Goal: Task Accomplishment & Management: Manage account settings

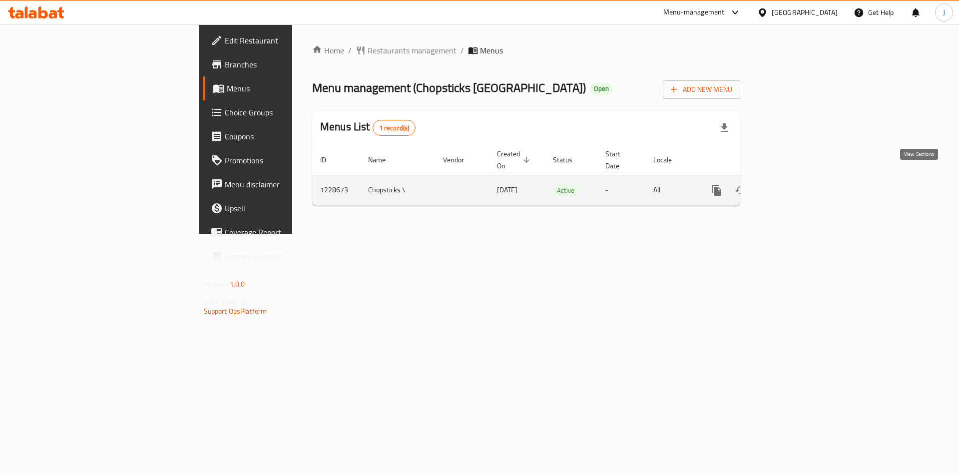
click at [794, 184] on icon "enhanced table" at bounding box center [788, 190] width 12 height 12
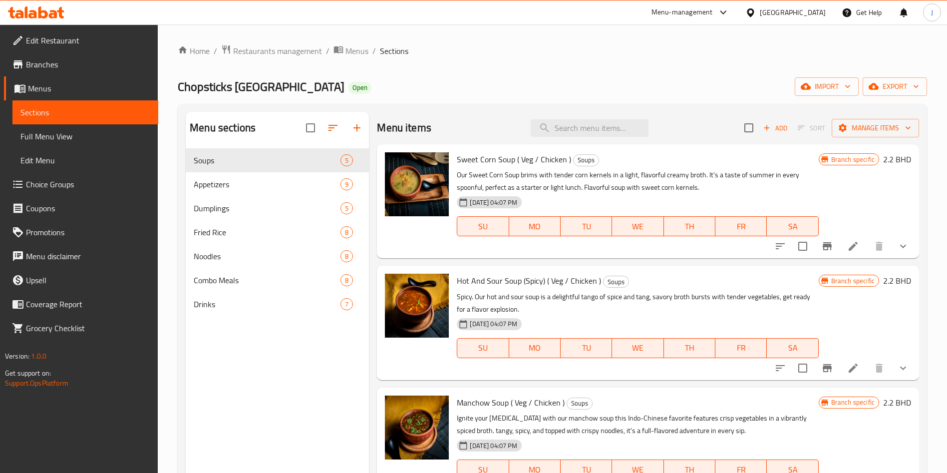
click at [70, 187] on span "Choice Groups" at bounding box center [88, 184] width 124 height 12
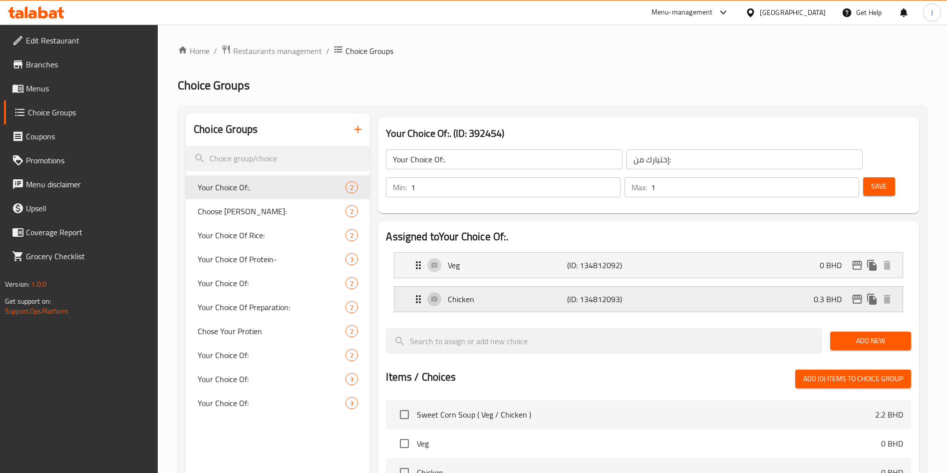
click at [502, 293] on p "Chicken" at bounding box center [507, 299] width 119 height 12
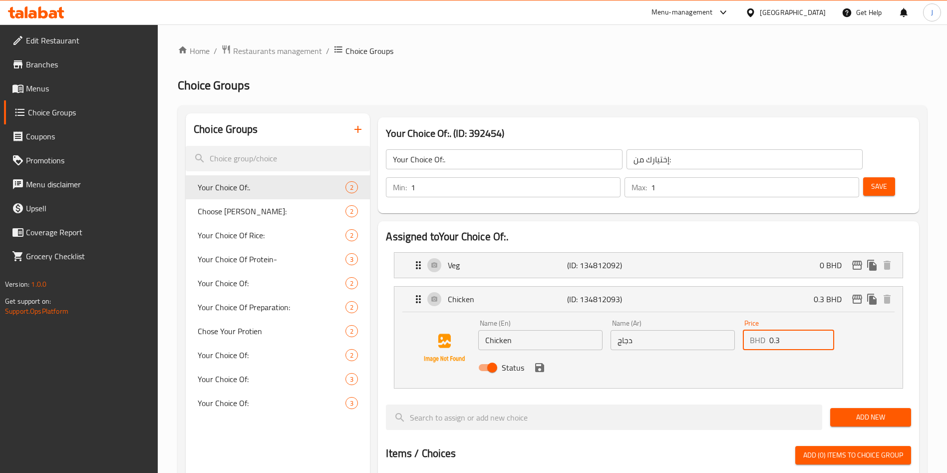
drag, startPoint x: 779, startPoint y: 315, endPoint x: 733, endPoint y: 313, distance: 46.5
click at [733, 316] on div "Name (En) Chicken Name (En) Name (Ar) دجاج Name (Ar) Price BHD 0.3 Price Status" at bounding box center [672, 348] width 397 height 65
type input "0.33"
click at [540, 360] on button "save" at bounding box center [539, 367] width 15 height 15
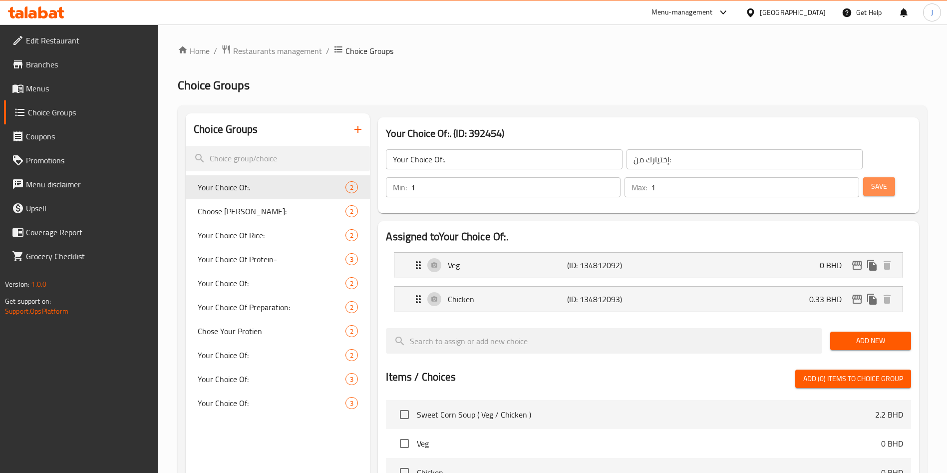
click at [871, 180] on span "Save" at bounding box center [879, 186] width 16 height 12
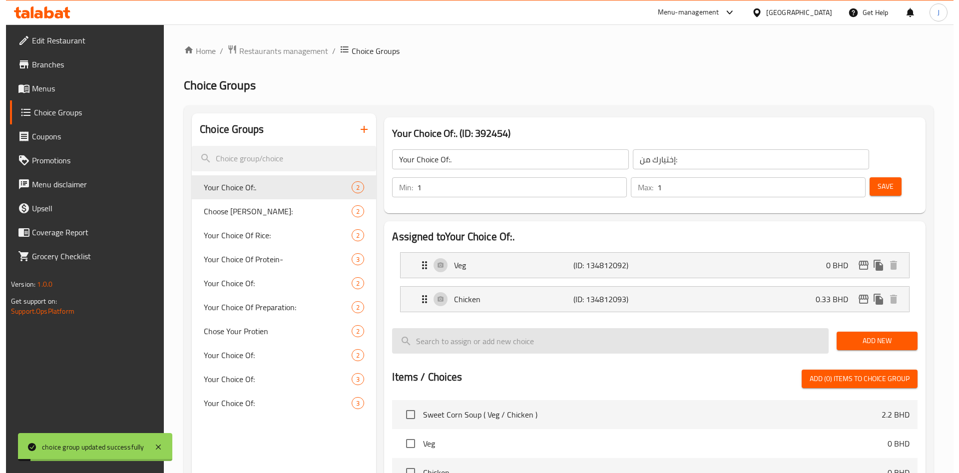
scroll to position [289, 0]
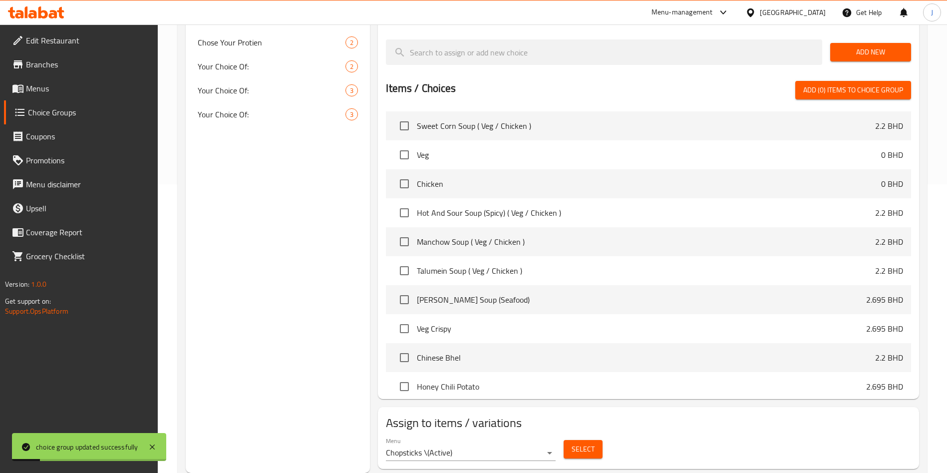
click at [590, 443] on span "Select" at bounding box center [583, 449] width 23 height 12
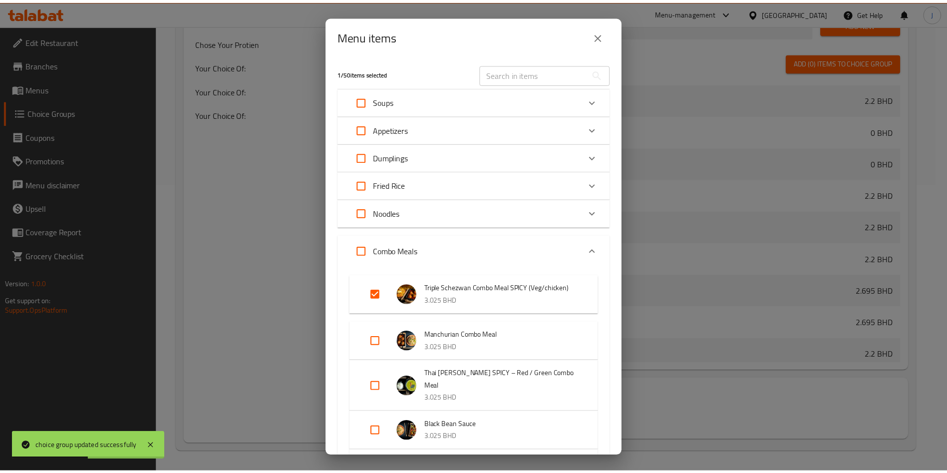
scroll to position [272, 0]
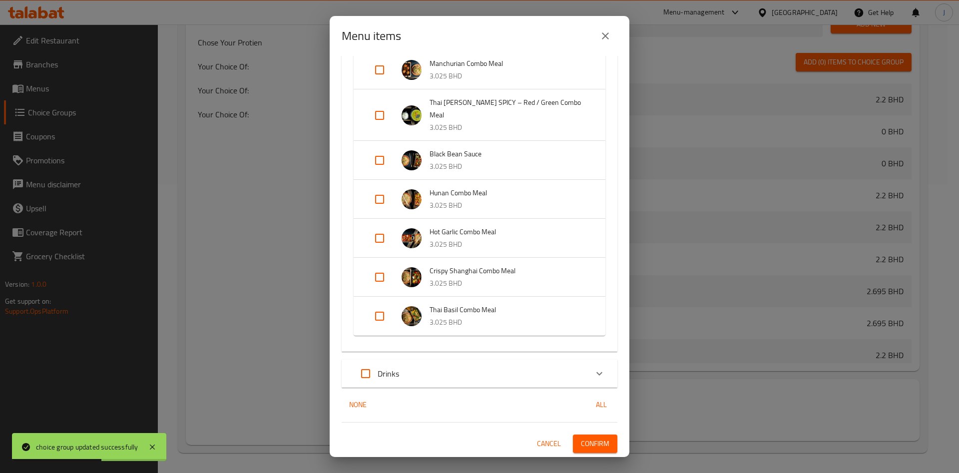
click at [587, 438] on span "Confirm" at bounding box center [595, 443] width 28 height 12
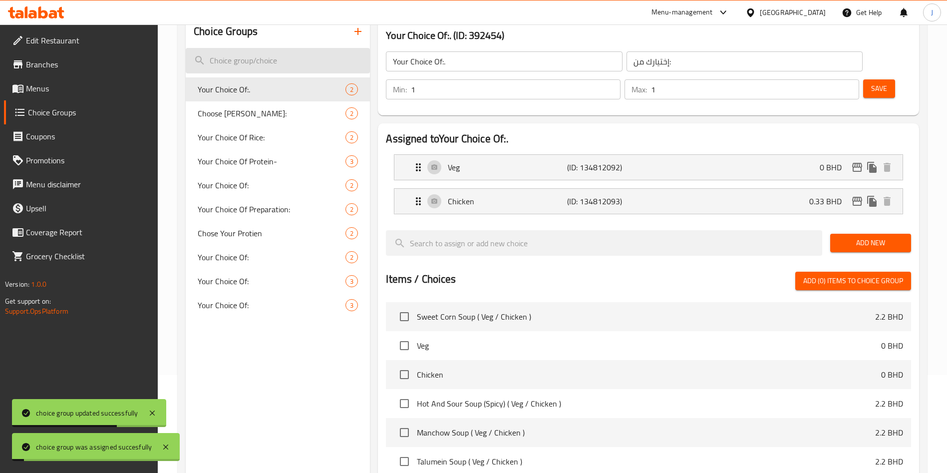
scroll to position [0, 0]
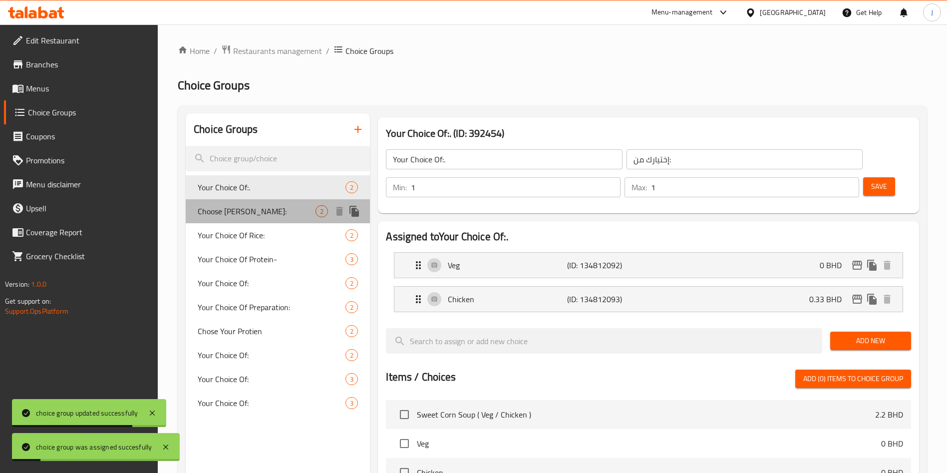
click at [264, 212] on span "Choose [PERSON_NAME]:" at bounding box center [257, 211] width 118 height 12
type input "Choose [PERSON_NAME]:"
type input "[PERSON_NAME]:"
type input "0"
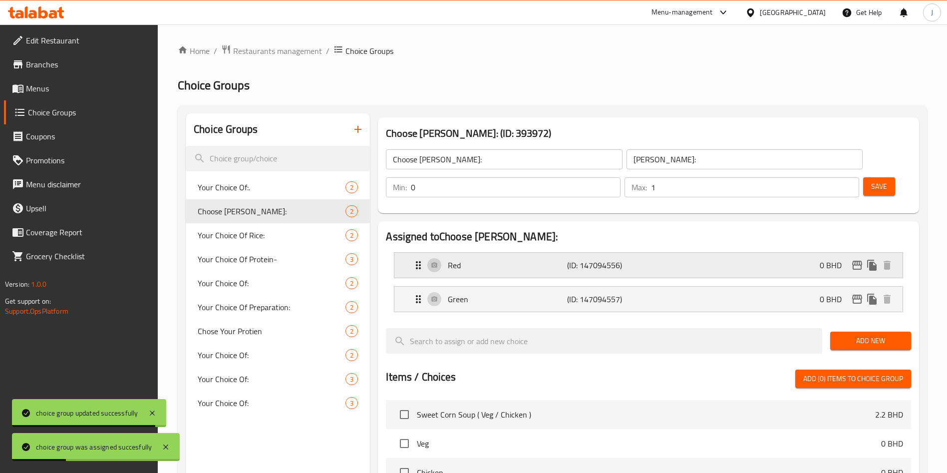
click at [648, 253] on div "Red (ID: 147094556) 0 BHD" at bounding box center [651, 265] width 478 height 25
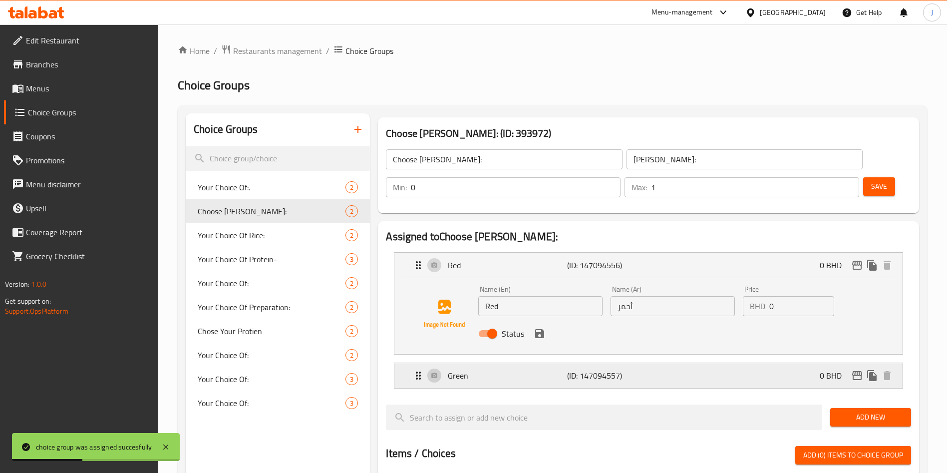
click at [652, 363] on div "Green (ID: 147094557) 0 BHD" at bounding box center [651, 375] width 478 height 25
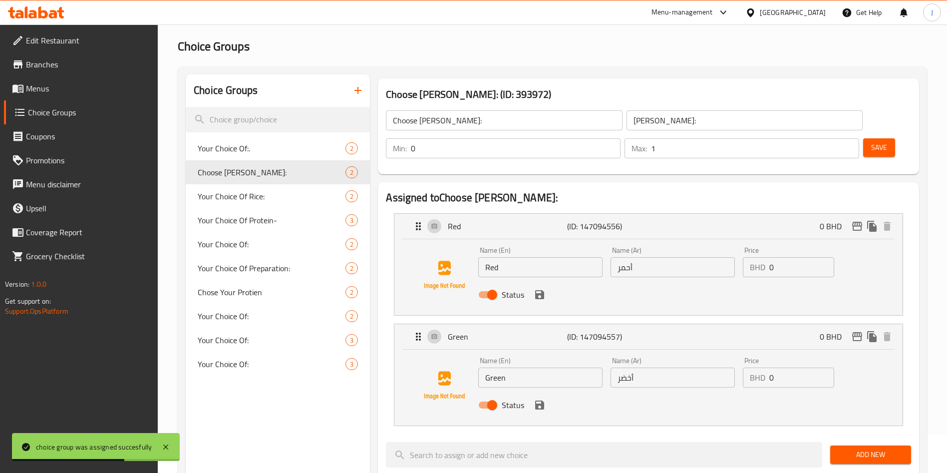
scroll to position [40, 0]
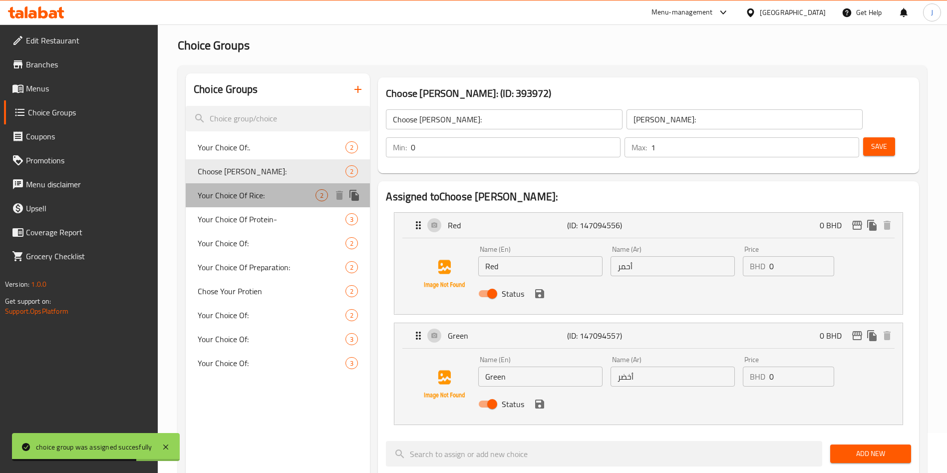
click at [291, 198] on span "Your Choice Of Rice:" at bounding box center [257, 195] width 118 height 12
type input "Your Choice Of Rice:"
type input "اختيارك من الأرز:"
type input "1"
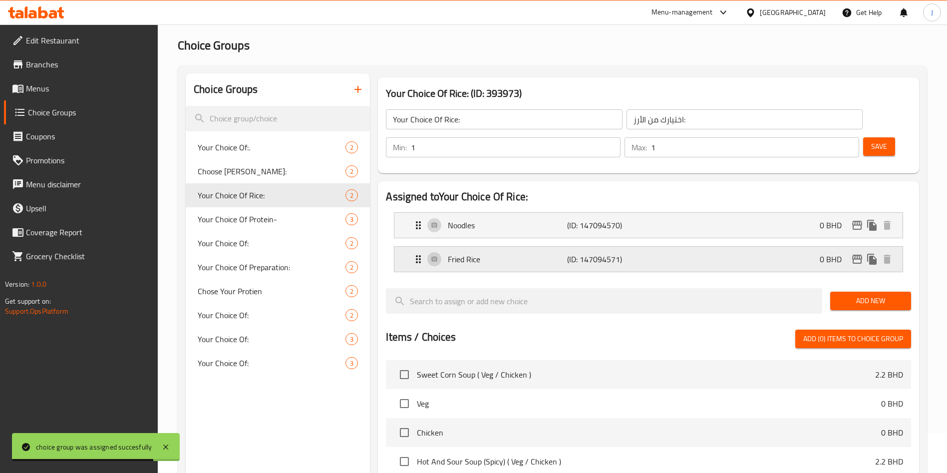
click at [630, 253] on p "(ID: 147094571)" at bounding box center [606, 259] width 79 height 12
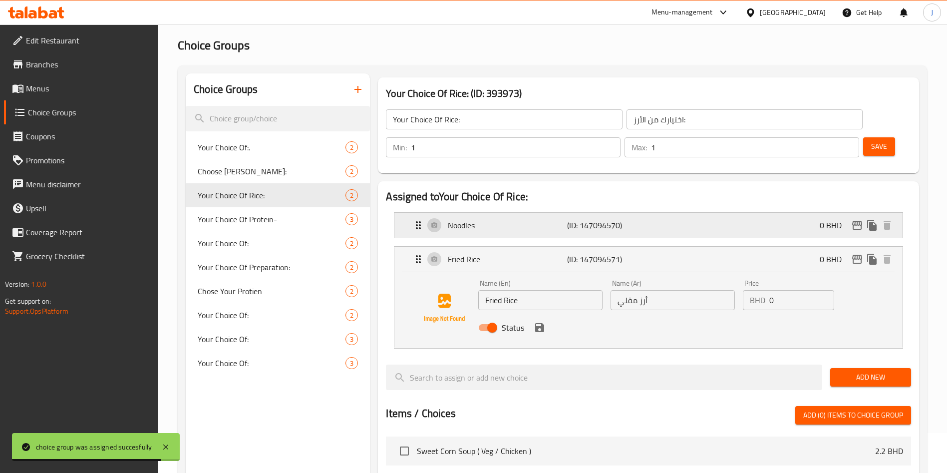
click at [631, 219] on p "(ID: 147094570)" at bounding box center [606, 225] width 79 height 12
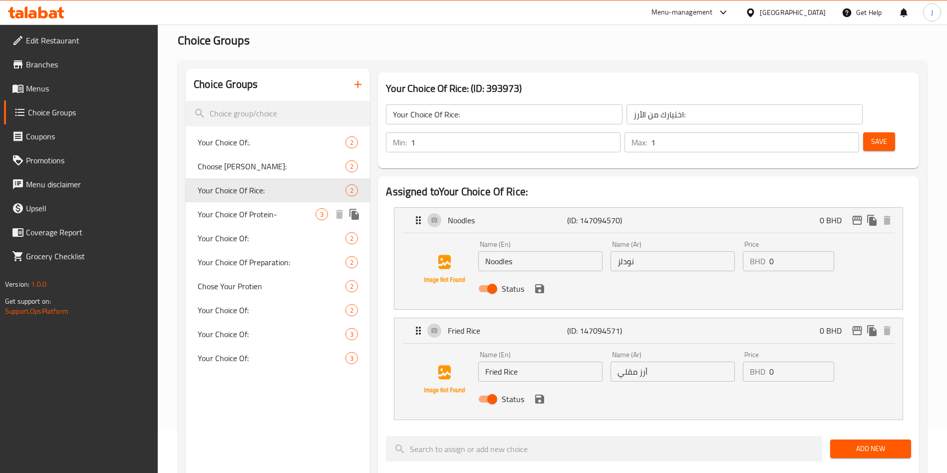
scroll to position [46, 0]
click at [271, 213] on span "Your Choice Of Protein-" at bounding box center [257, 213] width 118 height 12
type input "Your Choice Of Protein-"
type input "اختيارك من البروتين"
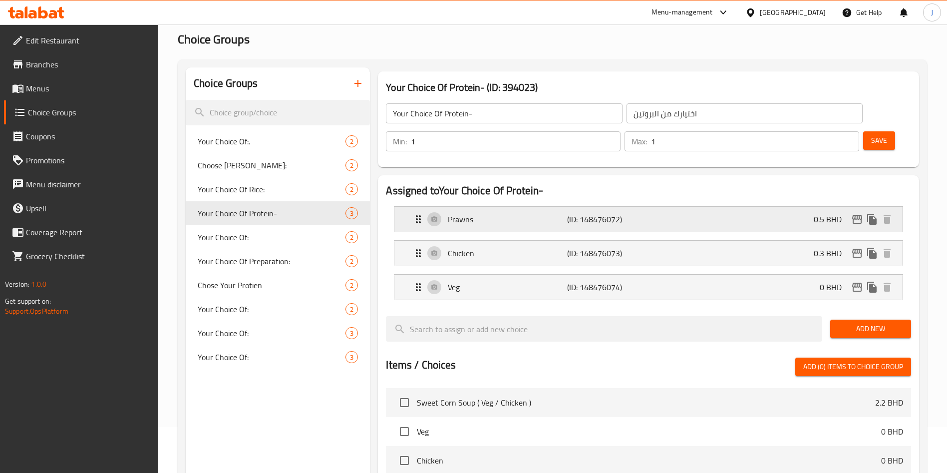
click at [696, 207] on div "Prawns (ID: 148476072) 0.5 BHD" at bounding box center [651, 219] width 478 height 25
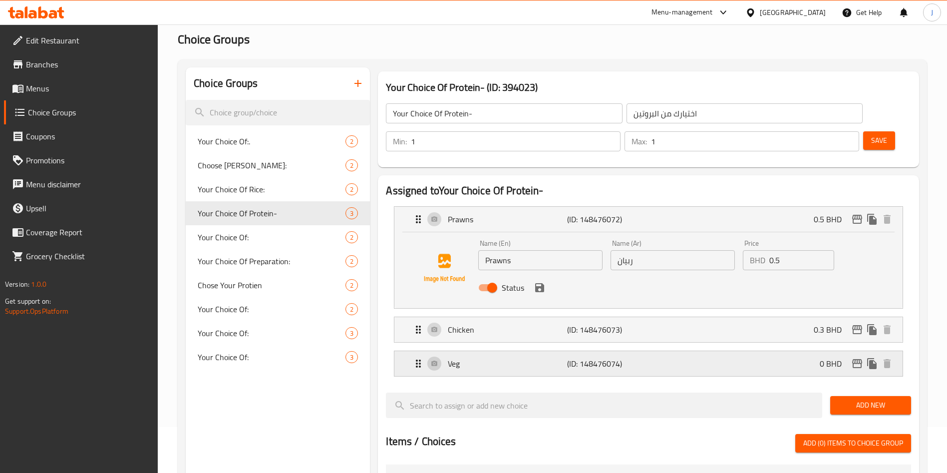
click at [669, 351] on div "Veg (ID: 148476074) 0 BHD" at bounding box center [651, 363] width 478 height 25
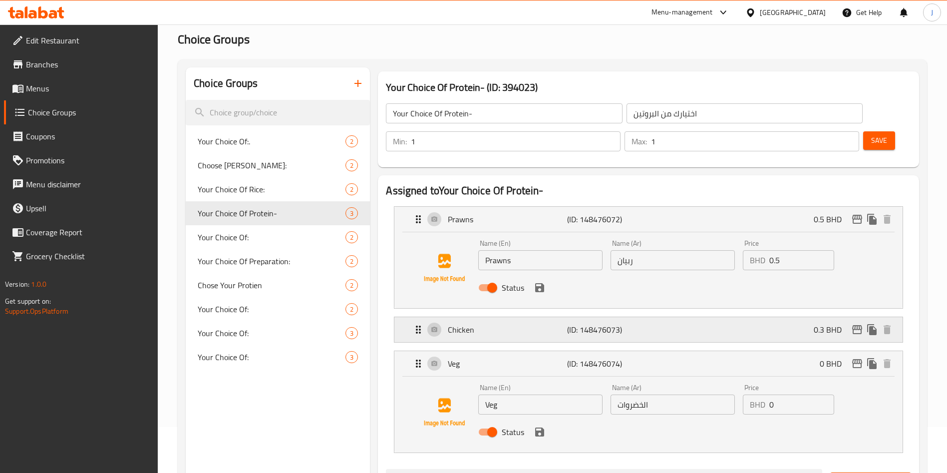
click at [667, 317] on div "Chicken (ID: 148476073) 0.3 BHD" at bounding box center [651, 329] width 478 height 25
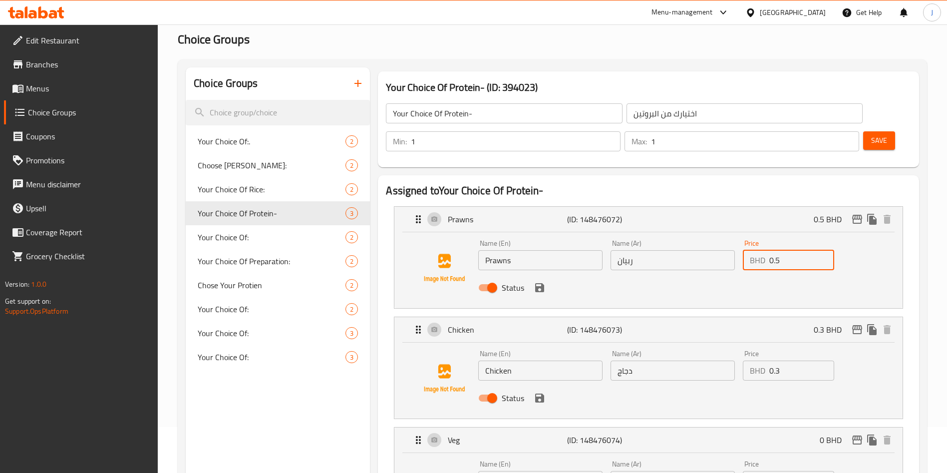
drag, startPoint x: 807, startPoint y: 233, endPoint x: 764, endPoint y: 236, distance: 43.5
click at [764, 250] on div "BHD 0.5 Price" at bounding box center [788, 260] width 91 height 20
type input "0.55"
click at [802, 360] on input "0.3" at bounding box center [801, 370] width 65 height 20
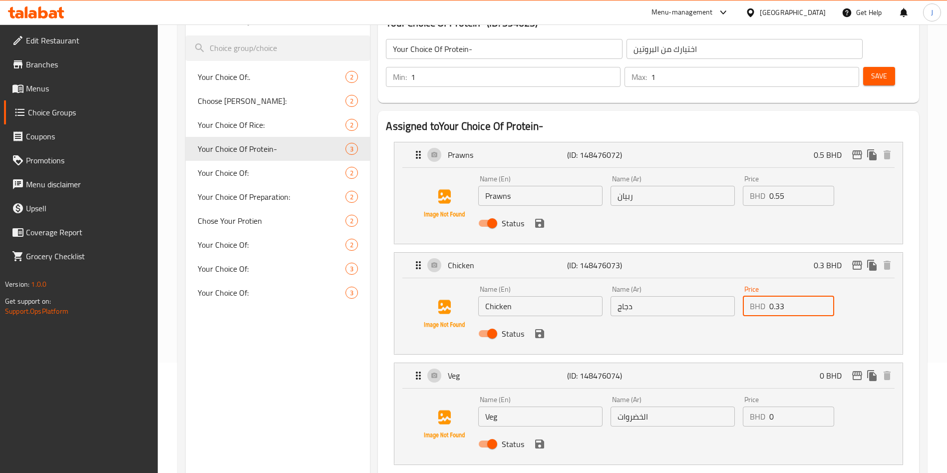
scroll to position [112, 0]
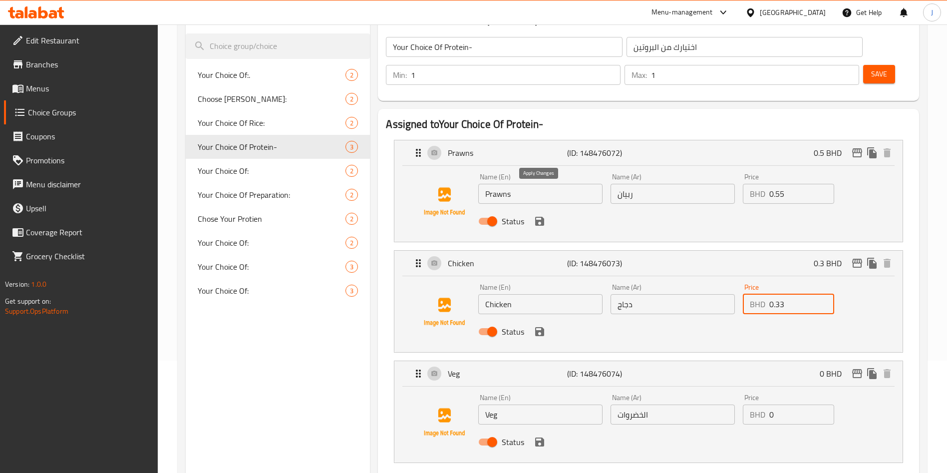
click at [541, 217] on icon "save" at bounding box center [539, 221] width 9 height 9
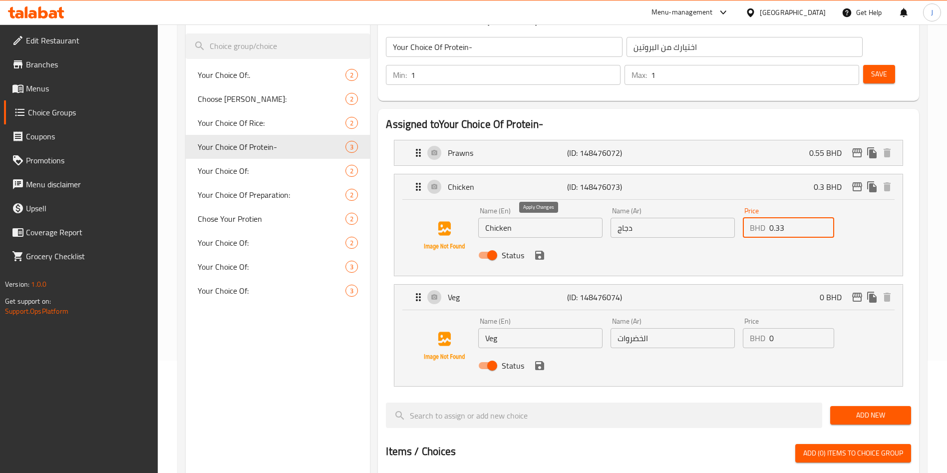
click at [543, 251] on icon "save" at bounding box center [539, 255] width 9 height 9
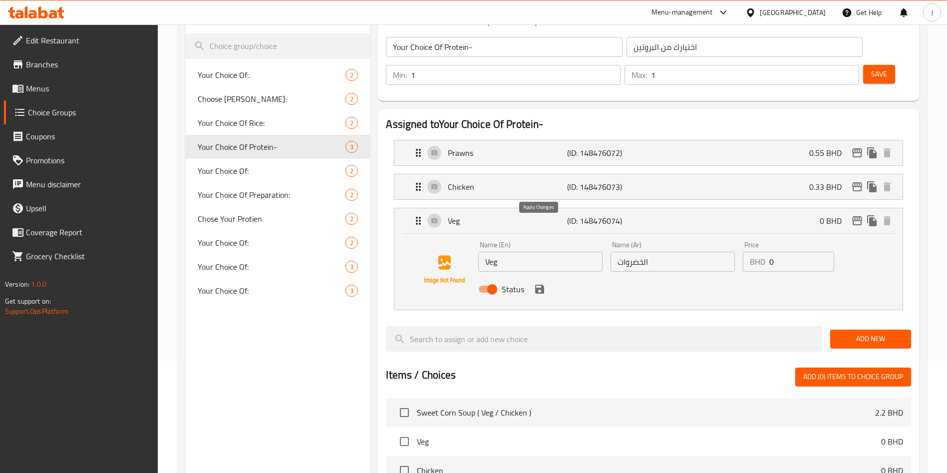
type input "0.33"
click at [540, 285] on icon "save" at bounding box center [539, 289] width 9 height 9
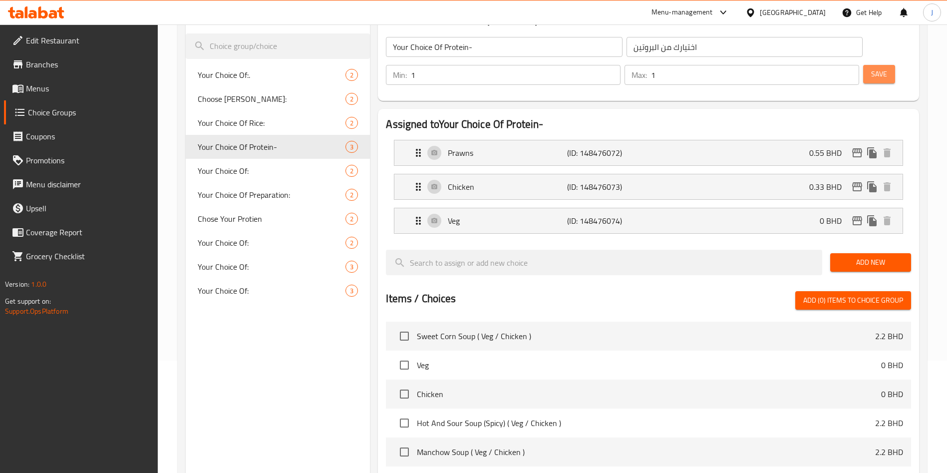
click at [871, 68] on span "Save" at bounding box center [879, 74] width 16 height 12
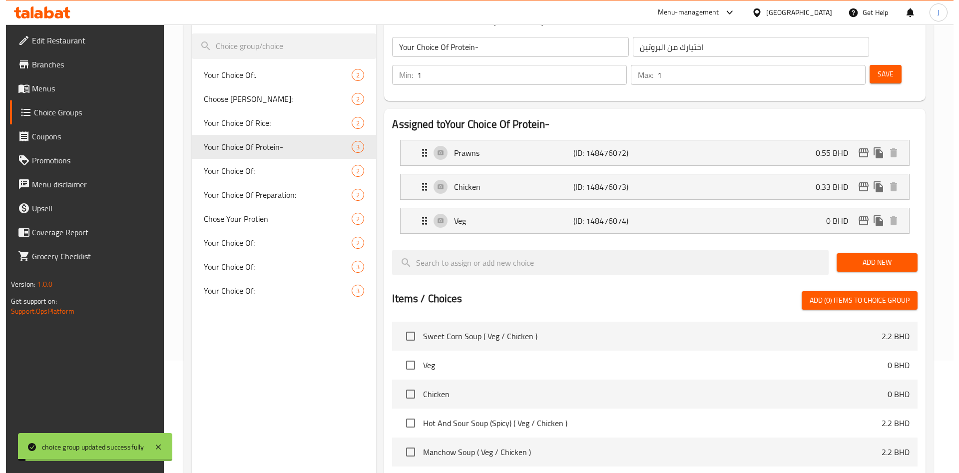
scroll to position [323, 0]
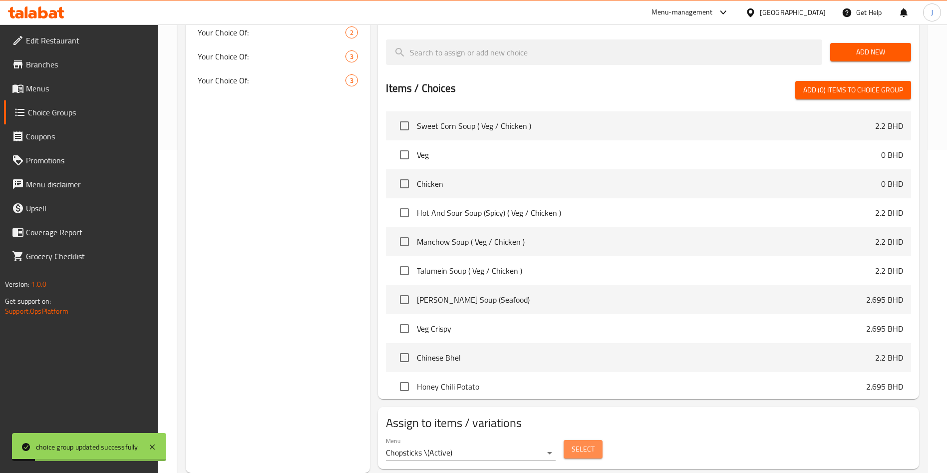
click at [593, 443] on span "Select" at bounding box center [583, 449] width 23 height 12
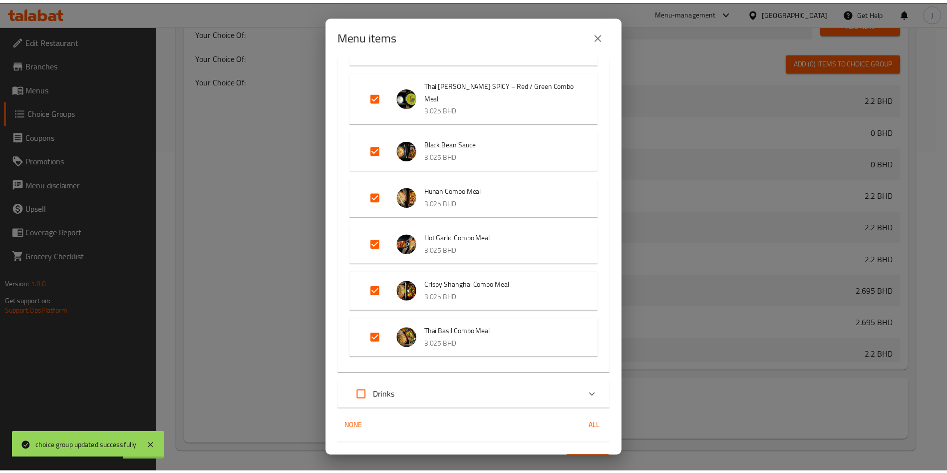
scroll to position [723, 0]
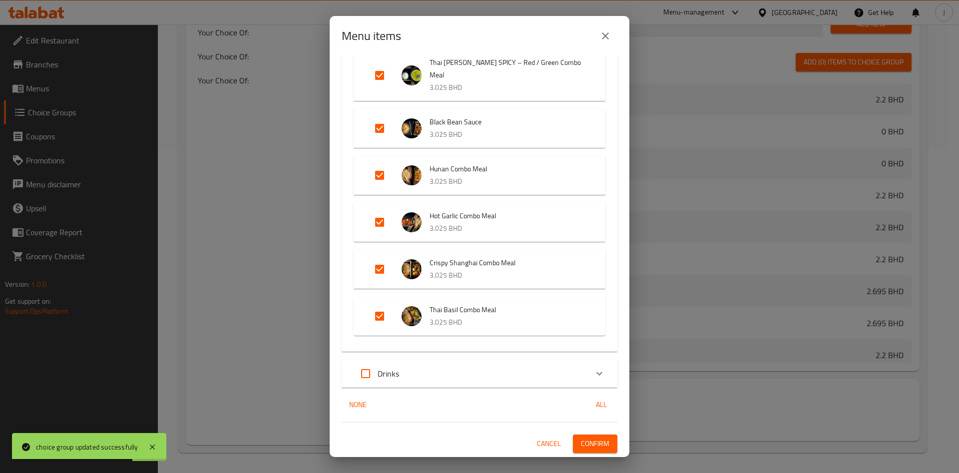
click at [594, 449] on span "Confirm" at bounding box center [595, 443] width 28 height 12
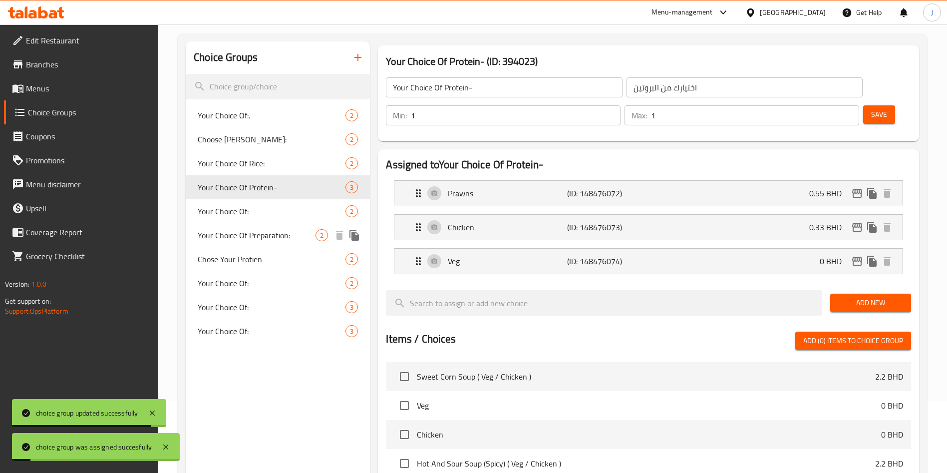
scroll to position [70, 0]
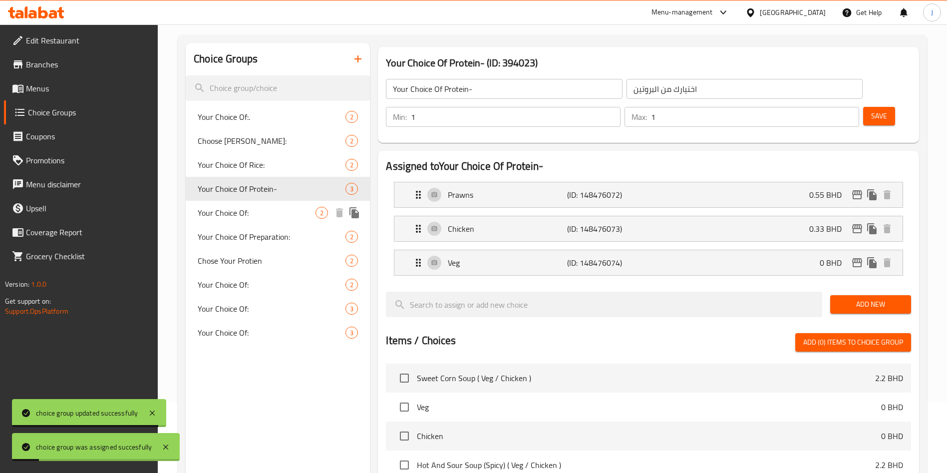
click at [242, 211] on span "Your Choice Of:" at bounding box center [257, 213] width 118 height 12
type input "Your Choice Of:"
type input "إختيارك من:"
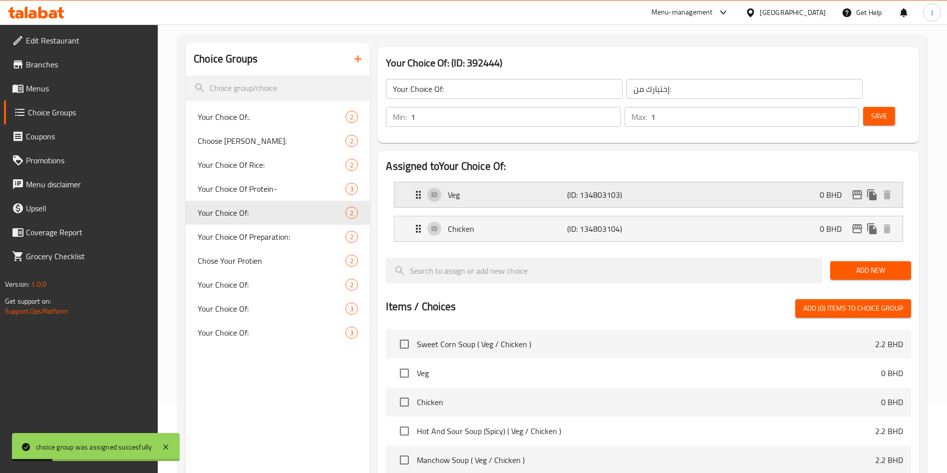
click at [498, 189] on p "Veg" at bounding box center [507, 195] width 119 height 12
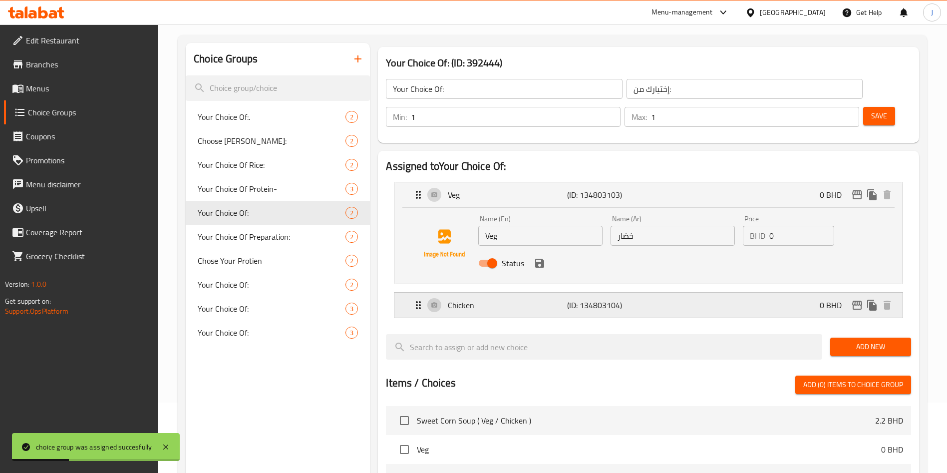
click at [500, 299] on p "Chicken" at bounding box center [507, 305] width 119 height 12
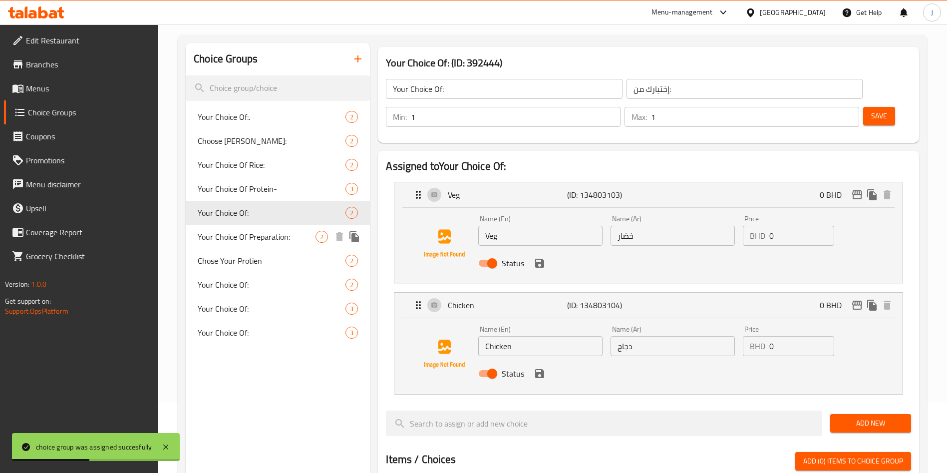
click at [255, 237] on span "Your Choice Of Preparation:" at bounding box center [257, 237] width 118 height 12
type input "Your Choice Of Preparation:"
type input "اختيارك للتحضير:"
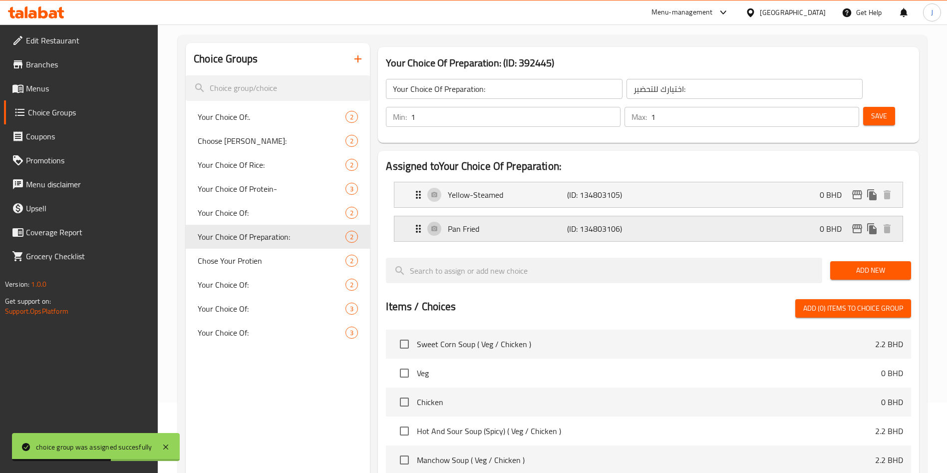
drag, startPoint x: 517, startPoint y: 211, endPoint x: 512, endPoint y: 203, distance: 9.3
click at [514, 209] on nav "Yellow-Steamed (ID: 134803105) 0 BHD Name (En) Yellow-Steamed Name (En) Name (A…" at bounding box center [648, 212] width 525 height 76
click at [507, 223] on p "Pan Fried" at bounding box center [507, 229] width 119 height 12
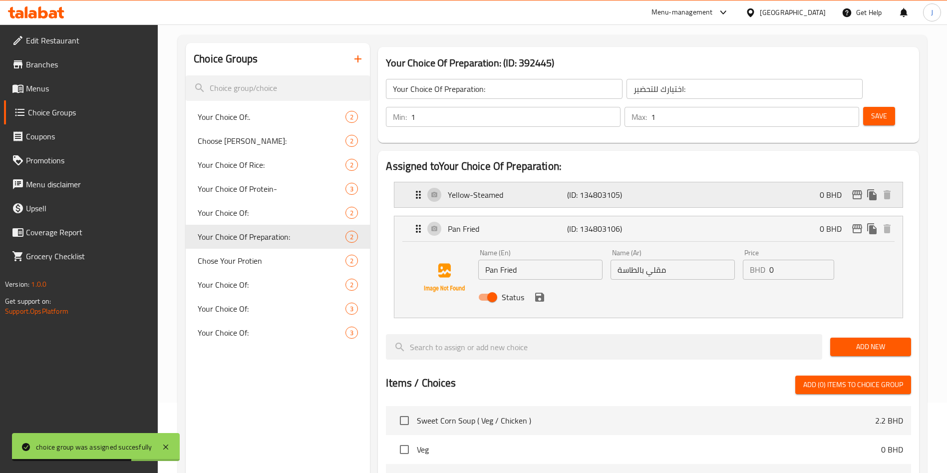
click at [511, 189] on p "Yellow-Steamed" at bounding box center [507, 195] width 119 height 12
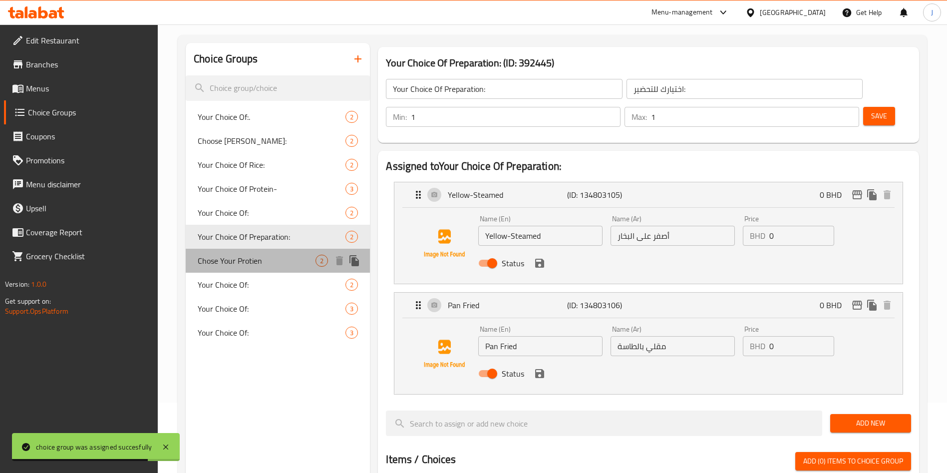
click at [263, 259] on span "Chose Your Protien" at bounding box center [257, 261] width 118 height 12
type input "Chose Your Protien"
type input "اختر [PERSON_NAME]"
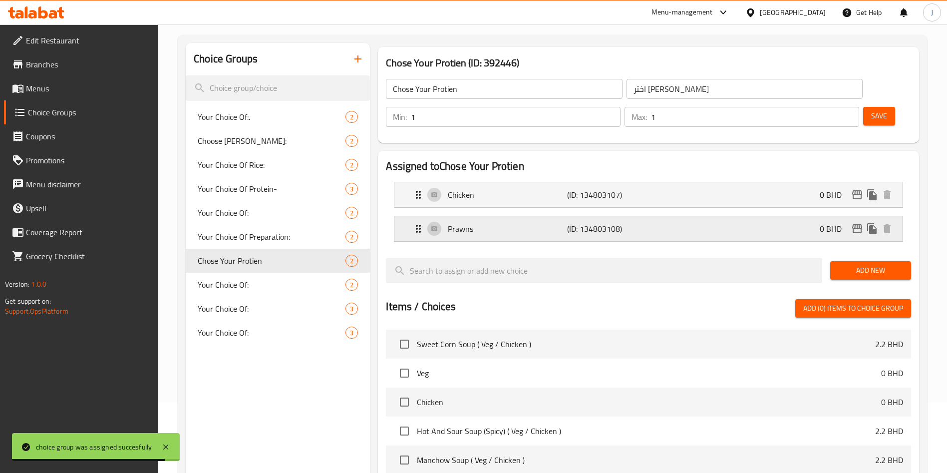
click at [524, 223] on p "Prawns" at bounding box center [507, 229] width 119 height 12
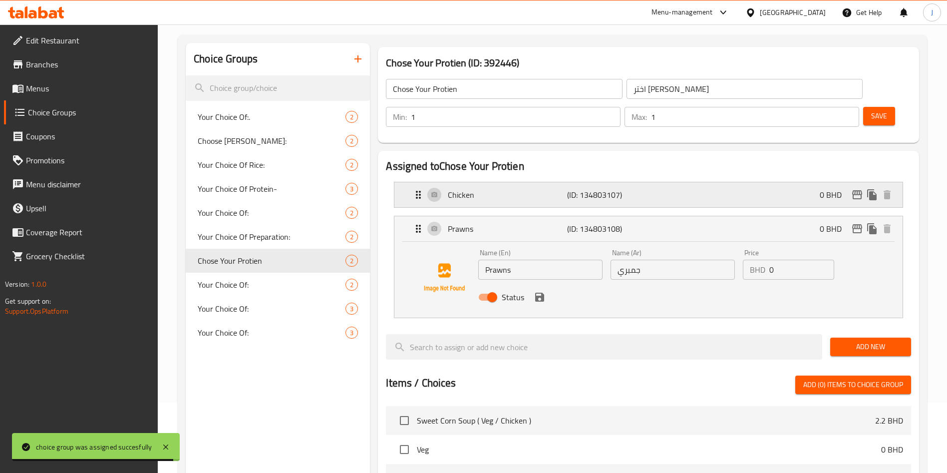
click at [527, 182] on div "Chicken (ID: 134803107) 0 BHD" at bounding box center [651, 194] width 478 height 25
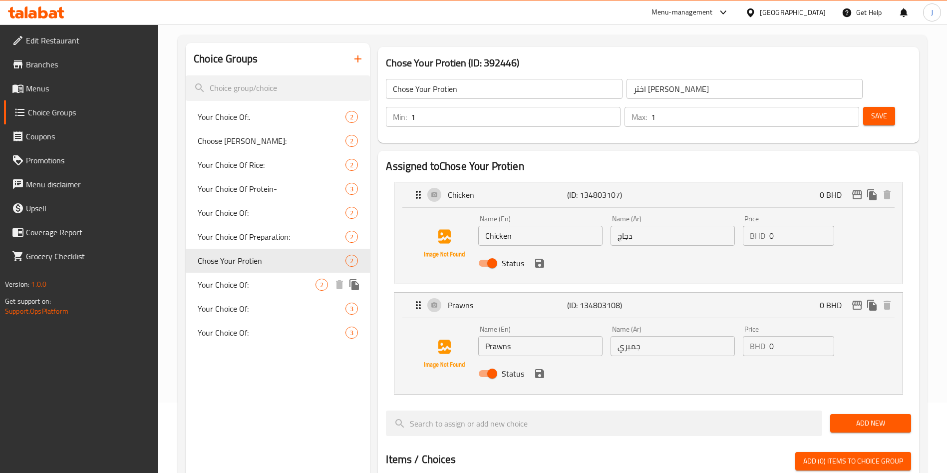
click at [251, 280] on span "Your Choice Of:" at bounding box center [257, 285] width 118 height 12
type input "Your Choice Of:"
type input "إختيارك من:"
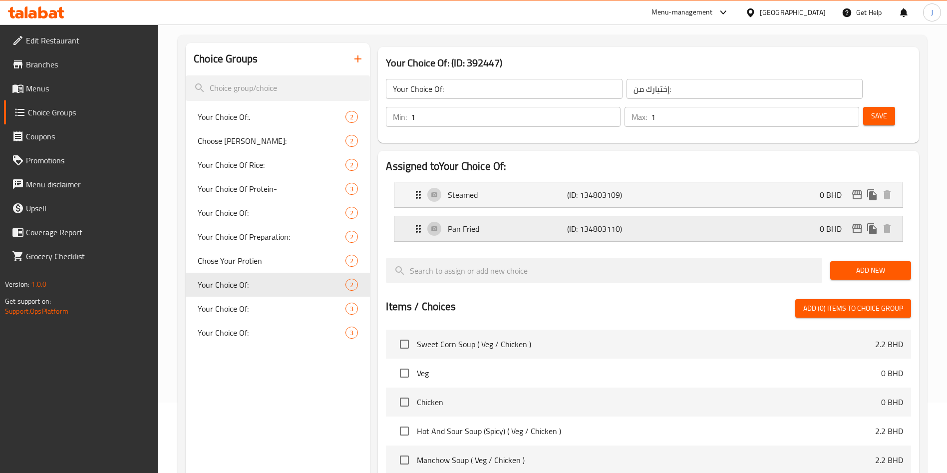
click at [495, 223] on p "Pan Fried" at bounding box center [507, 229] width 119 height 12
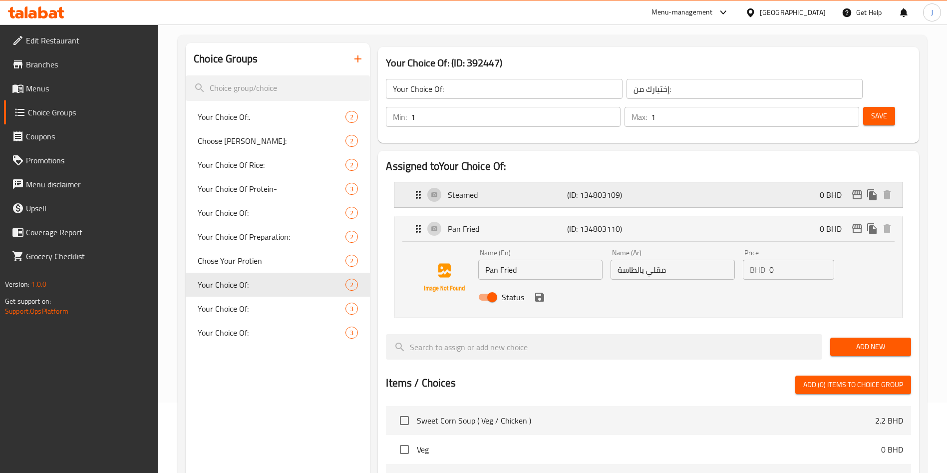
click at [512, 189] on p "Steamed" at bounding box center [507, 195] width 119 height 12
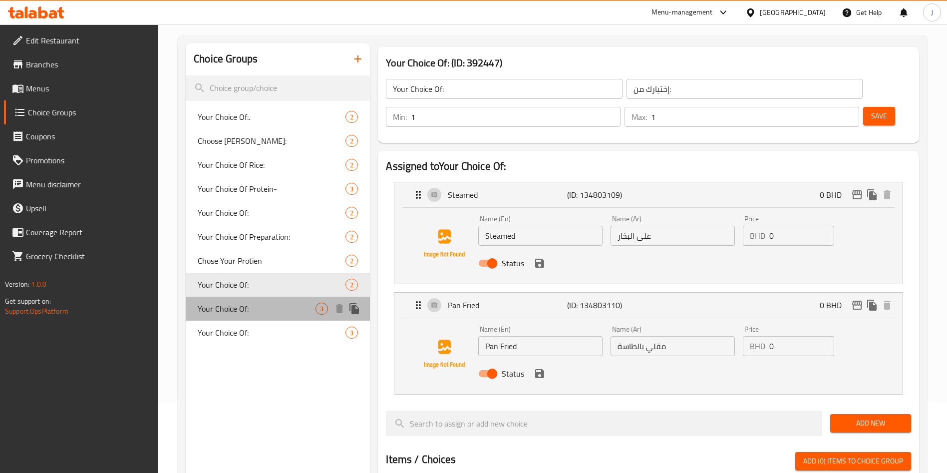
drag, startPoint x: 256, startPoint y: 307, endPoint x: 303, endPoint y: 293, distance: 49.4
click at [256, 306] on span "Your Choice Of:" at bounding box center [257, 309] width 118 height 12
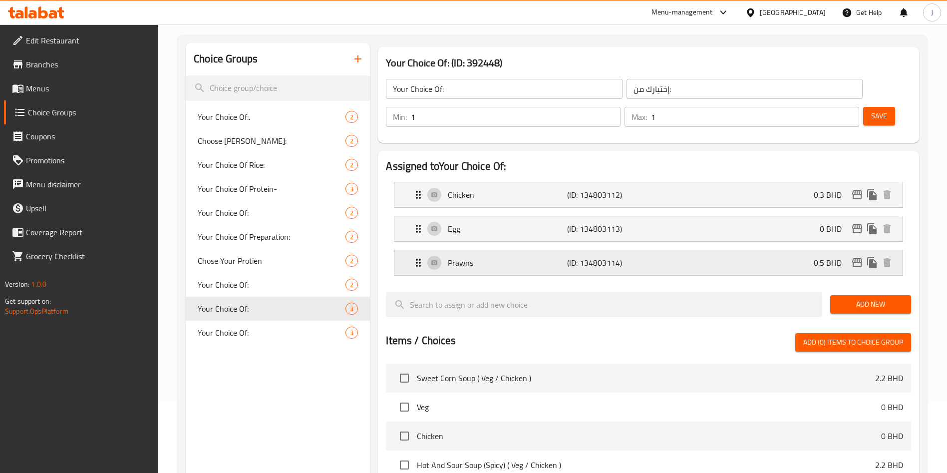
click at [497, 257] on p "Prawns" at bounding box center [507, 263] width 119 height 12
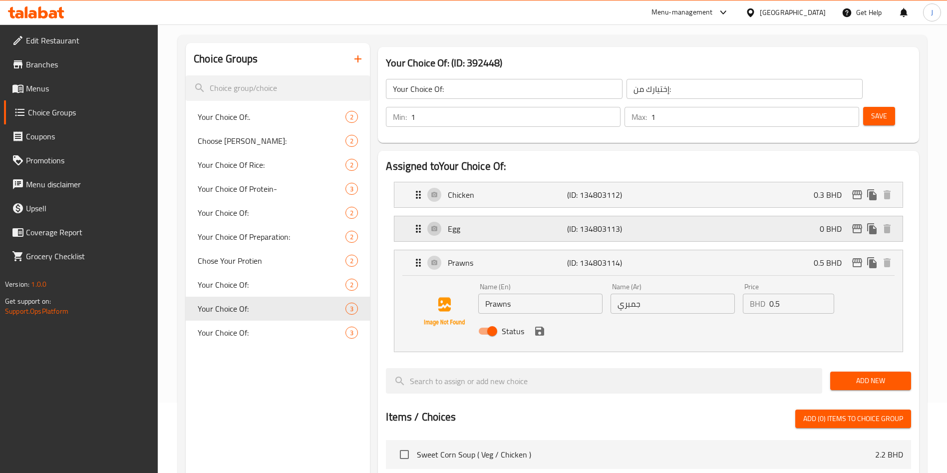
click at [511, 223] on p "Egg" at bounding box center [507, 229] width 119 height 12
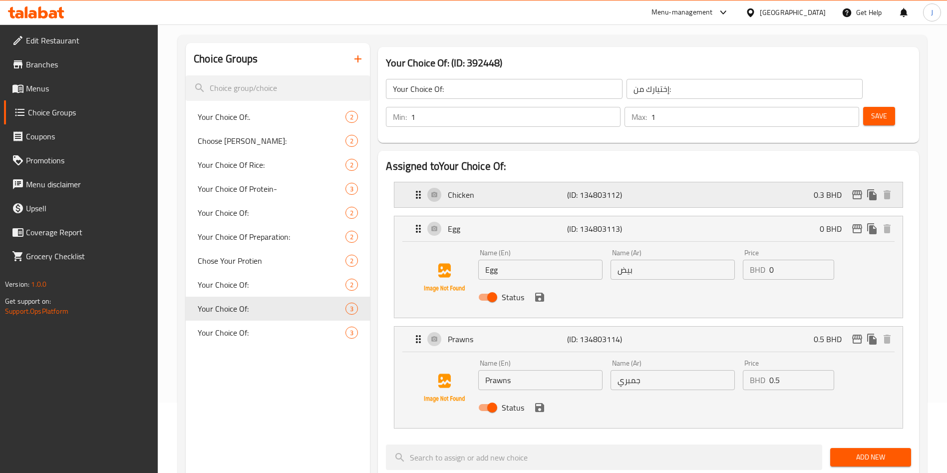
click at [504, 189] on p "Chicken" at bounding box center [507, 195] width 119 height 12
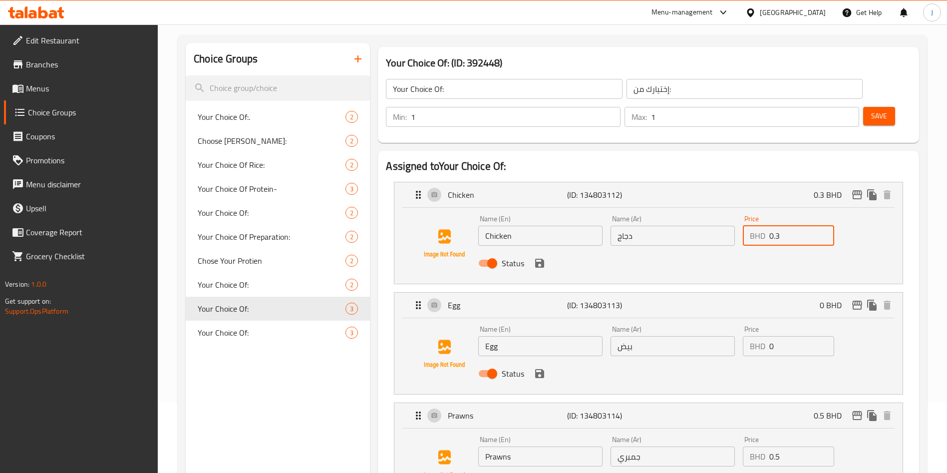
click at [796, 226] on input "0.3" at bounding box center [801, 236] width 65 height 20
click at [542, 259] on icon "save" at bounding box center [539, 263] width 9 height 9
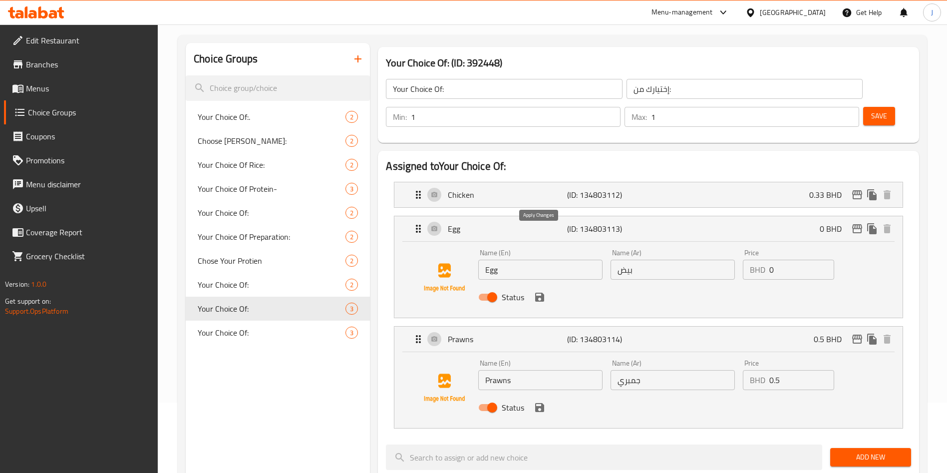
type input "0.33"
click at [799, 370] on input "0.5" at bounding box center [801, 380] width 65 height 20
click at [544, 401] on icon "save" at bounding box center [540, 407] width 12 height 12
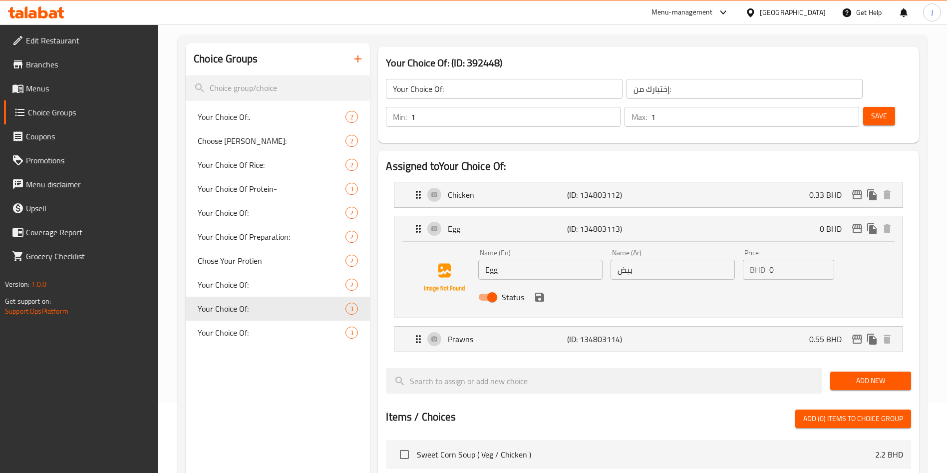
type input "0.55"
click at [871, 110] on span "Save" at bounding box center [879, 116] width 16 height 12
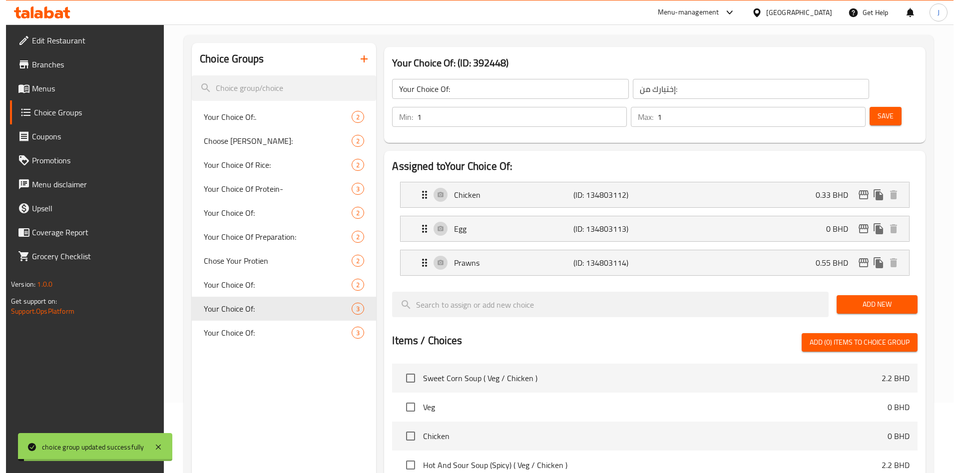
scroll to position [323, 0]
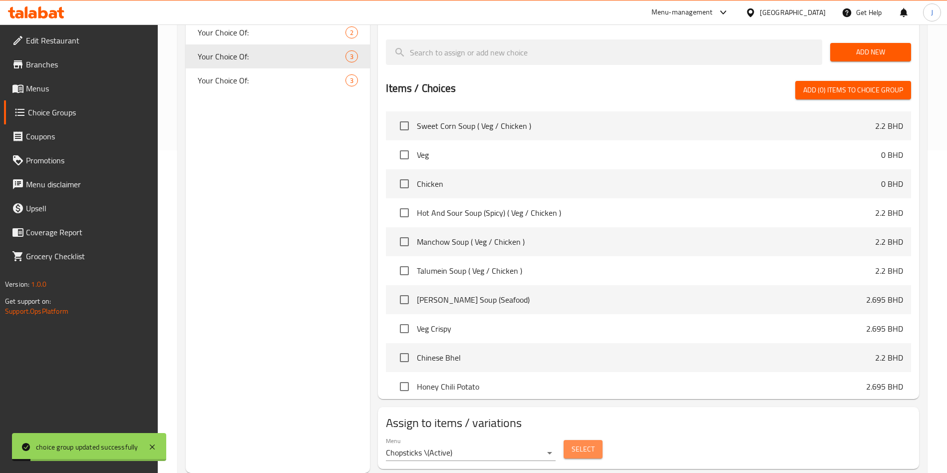
click at [572, 443] on span "Select" at bounding box center [583, 449] width 23 height 12
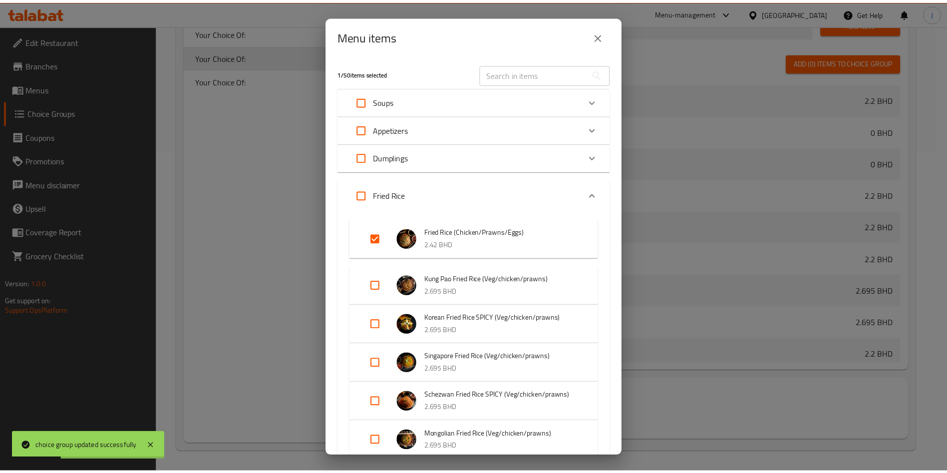
scroll to position [259, 0]
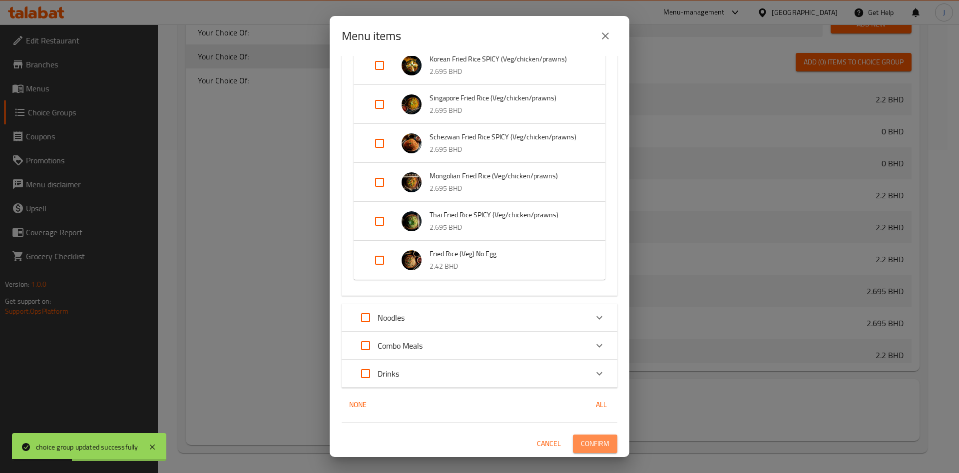
click at [584, 445] on span "Confirm" at bounding box center [595, 443] width 28 height 12
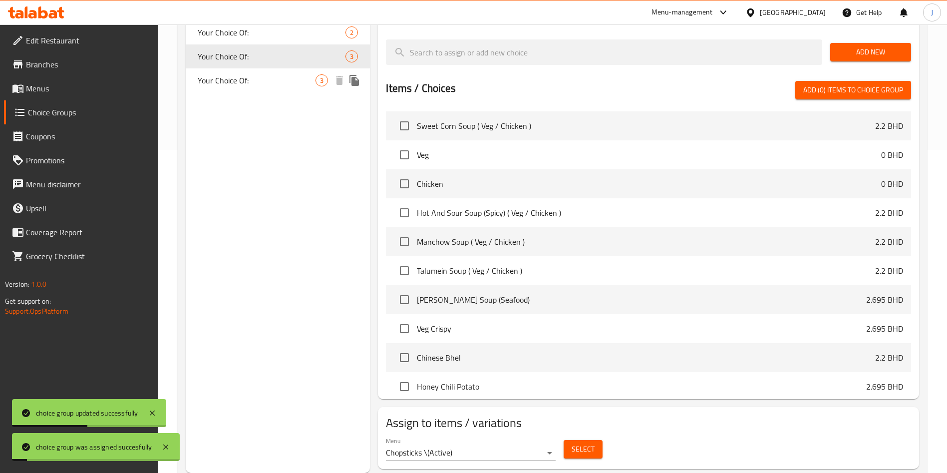
click at [264, 83] on span "Your Choice Of:" at bounding box center [257, 80] width 118 height 12
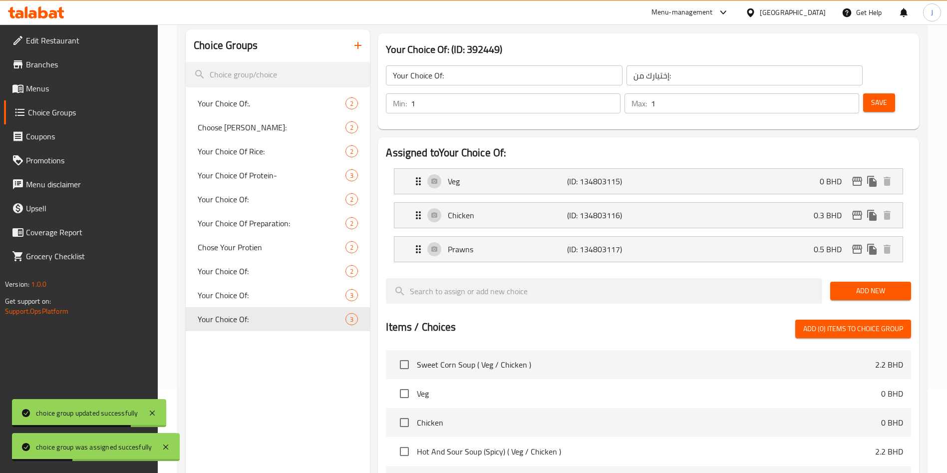
scroll to position [83, 0]
click at [533, 244] on p "Prawns" at bounding box center [507, 250] width 119 height 12
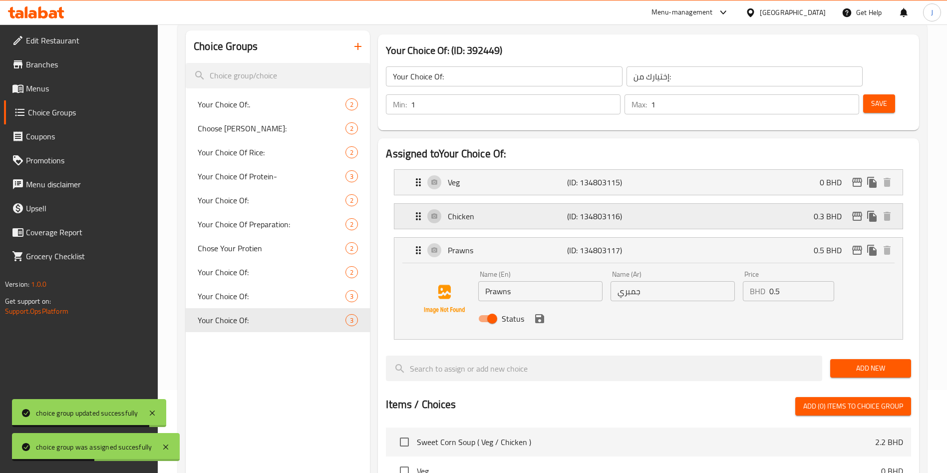
click at [498, 210] on p "Chicken" at bounding box center [507, 216] width 119 height 12
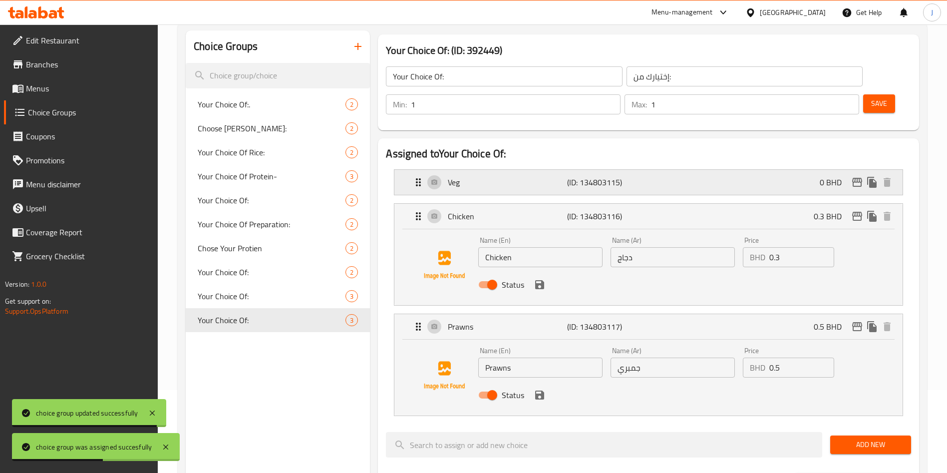
click at [510, 170] on div "Veg (ID: 134803115) 0 BHD" at bounding box center [651, 182] width 478 height 25
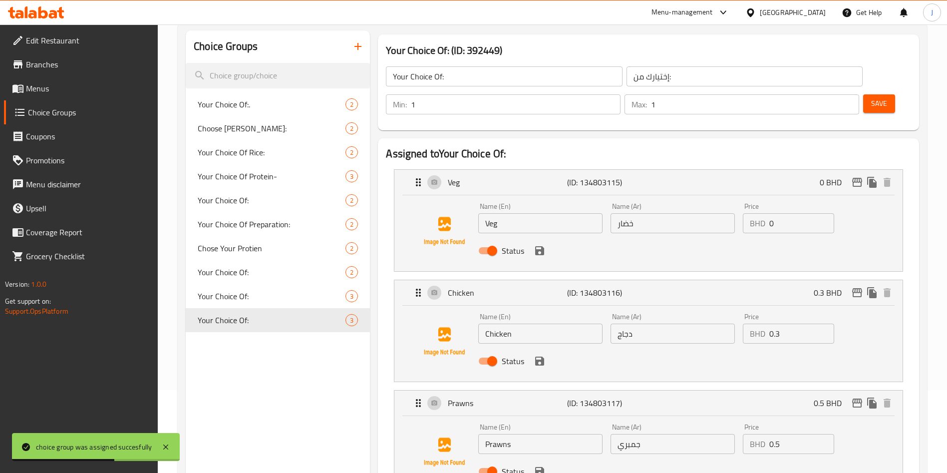
click at [794, 324] on input "0.3" at bounding box center [801, 334] width 65 height 20
type input "0.33"
click at [796, 434] on input "0.5" at bounding box center [801, 444] width 65 height 20
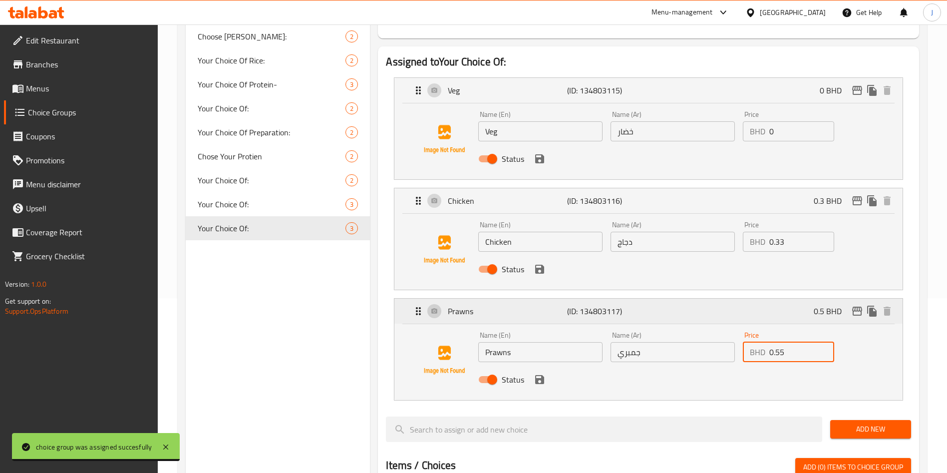
scroll to position [174, 0]
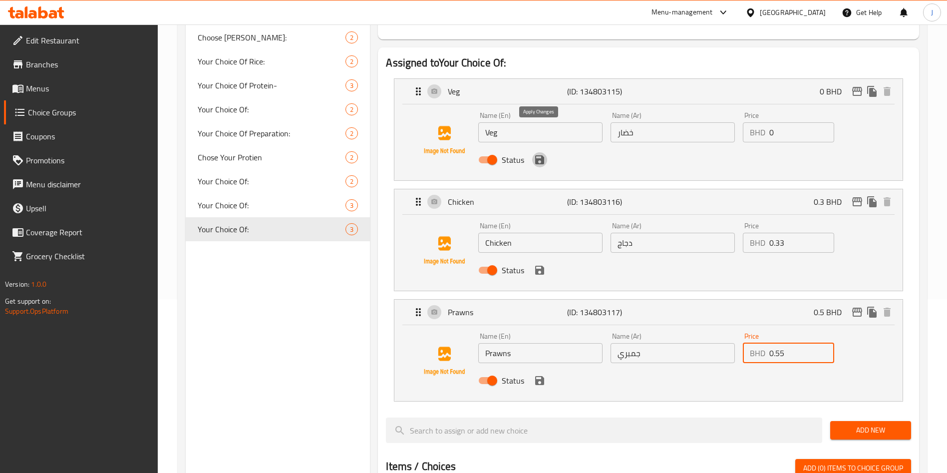
click at [538, 155] on icon "save" at bounding box center [539, 159] width 9 height 9
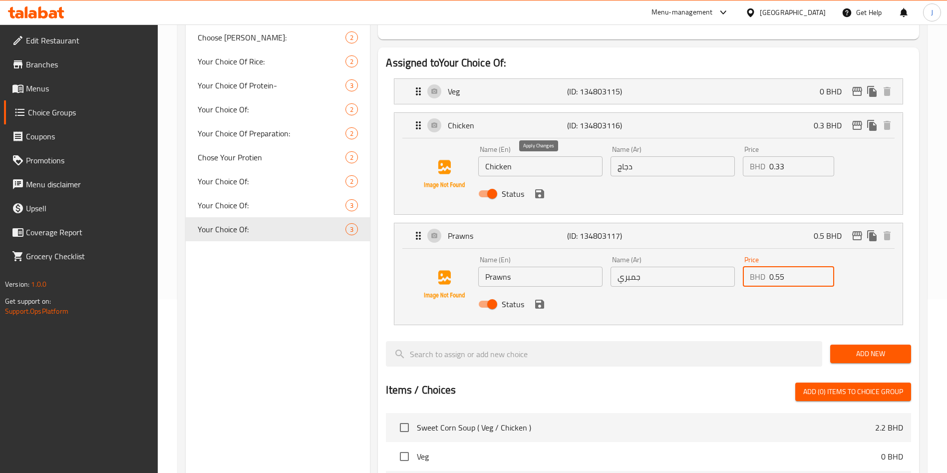
click at [542, 189] on icon "save" at bounding box center [539, 193] width 9 height 9
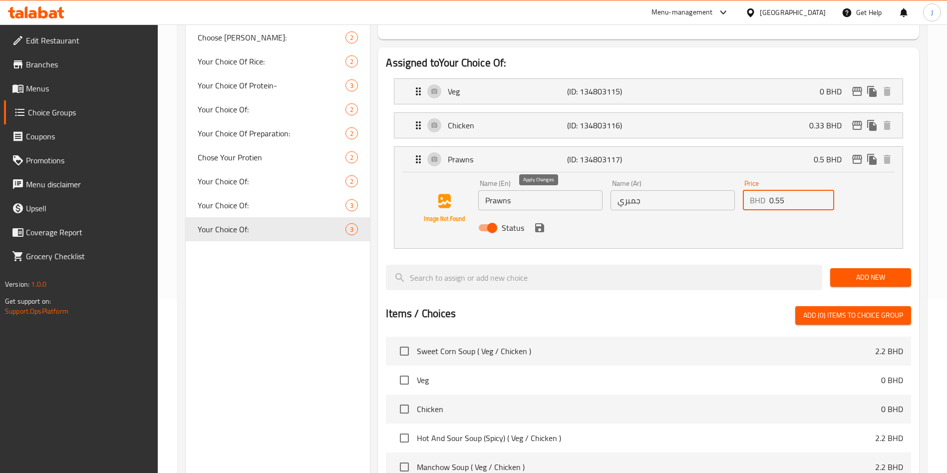
click at [543, 223] on icon "save" at bounding box center [539, 227] width 9 height 9
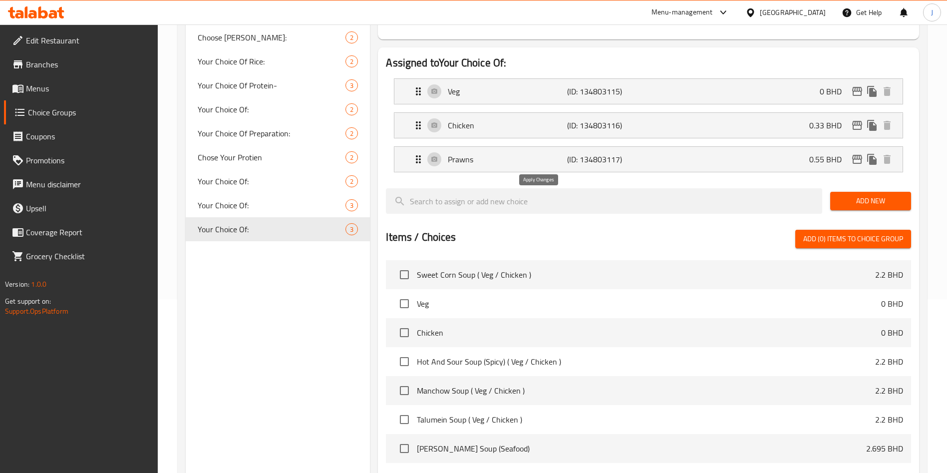
type input "0.55"
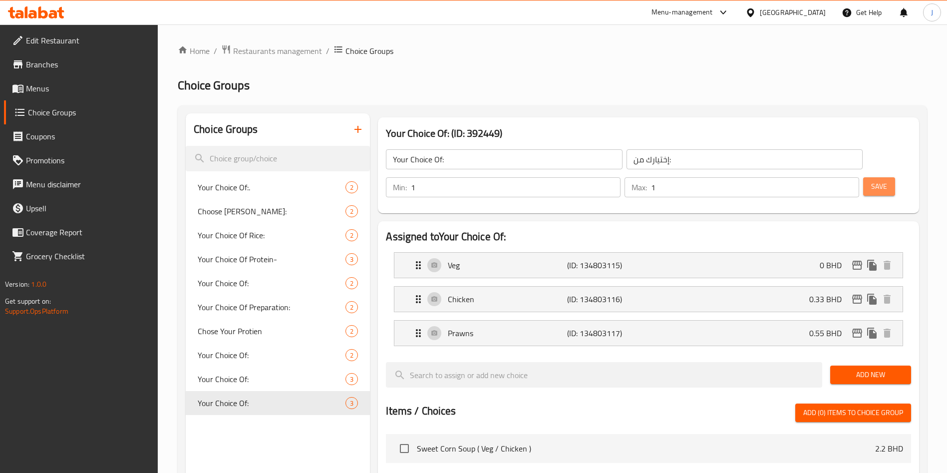
click at [863, 177] on button "Save" at bounding box center [879, 186] width 32 height 18
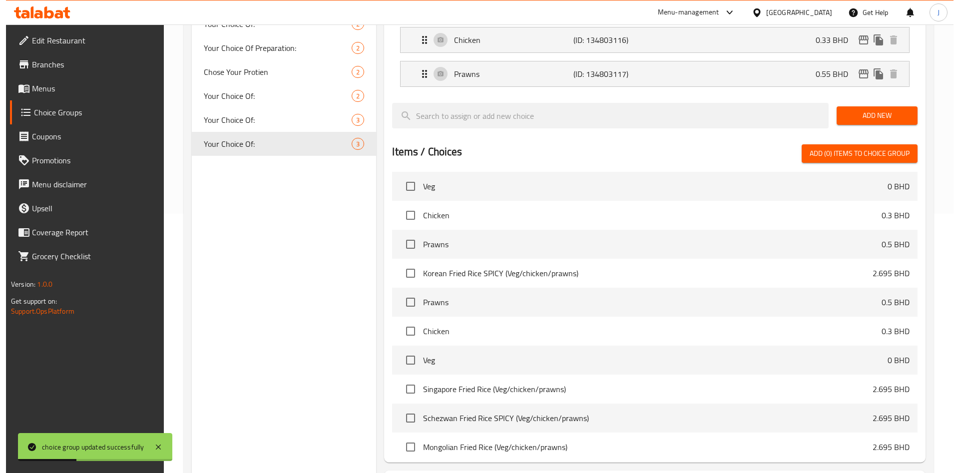
scroll to position [323, 0]
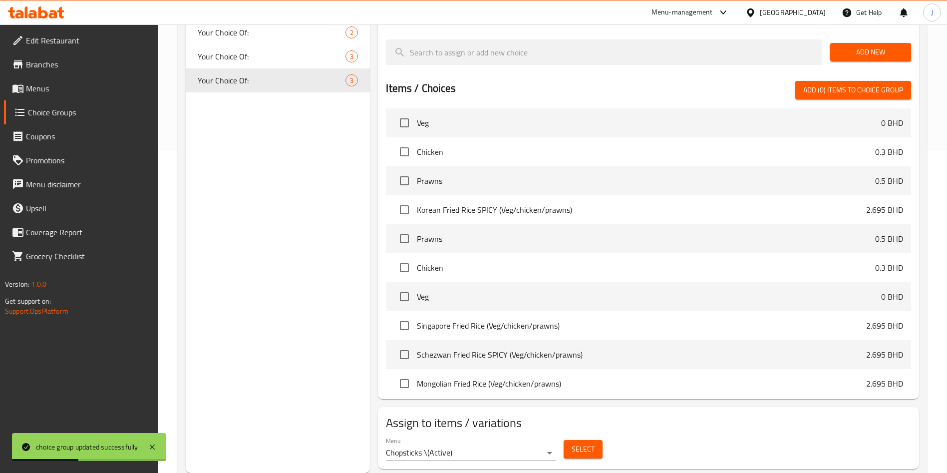
click at [596, 440] on button "Select" at bounding box center [583, 449] width 39 height 18
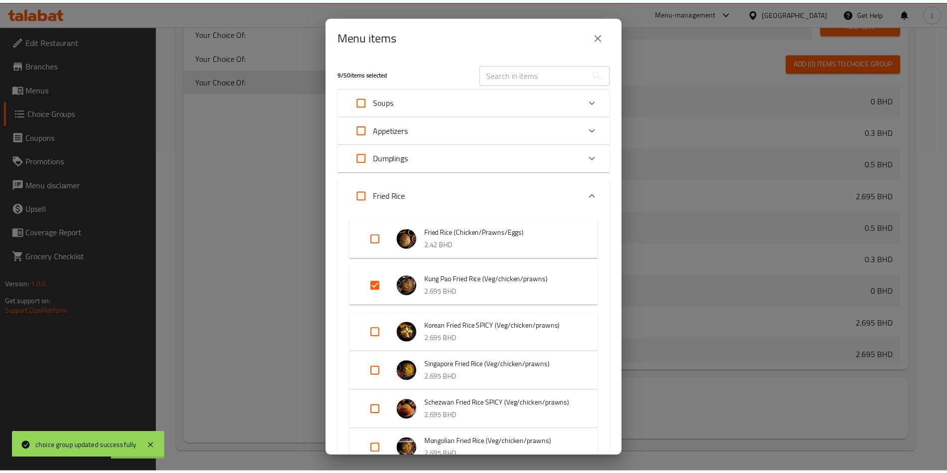
scroll to position [670, 0]
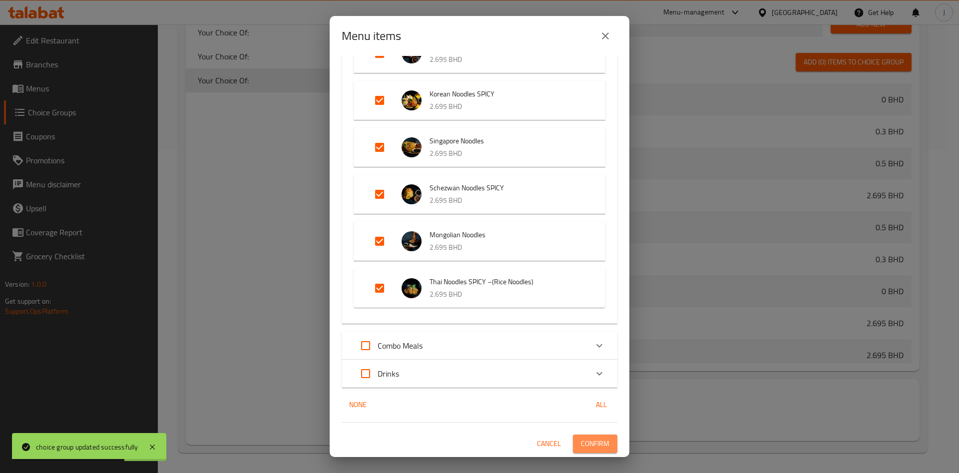
click at [591, 438] on span "Confirm" at bounding box center [595, 443] width 28 height 12
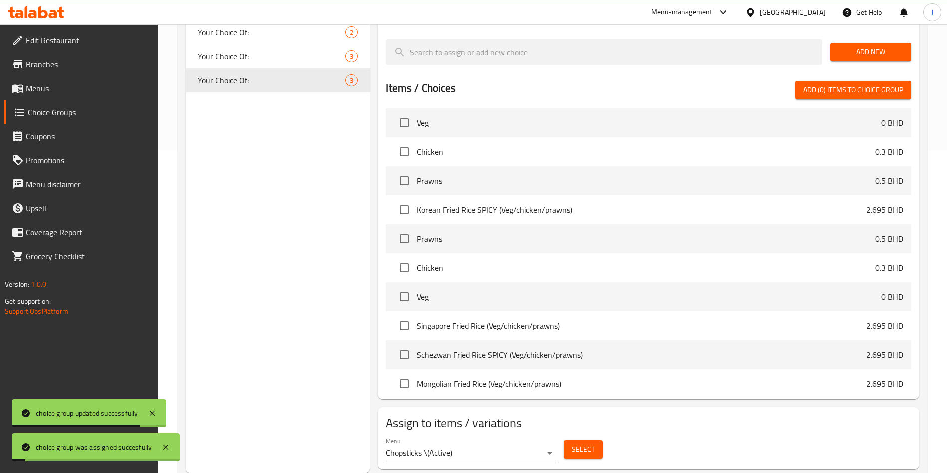
scroll to position [0, 0]
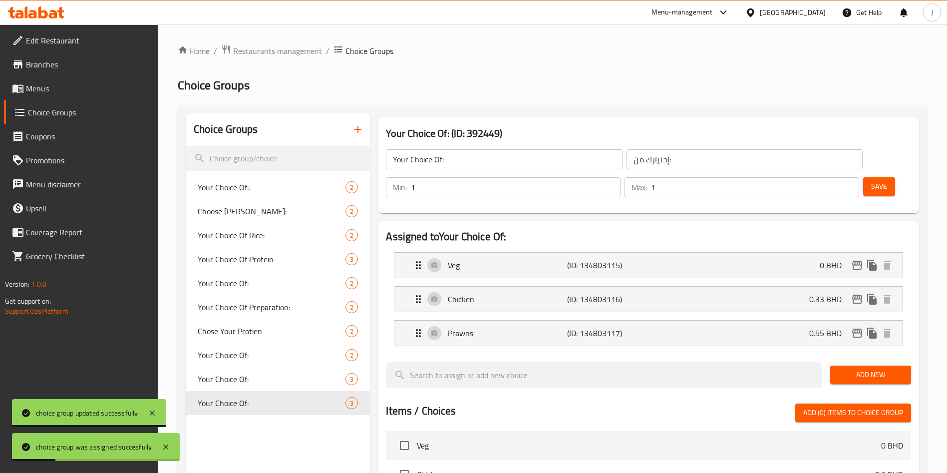
click at [53, 94] on span "Menus" at bounding box center [88, 88] width 124 height 12
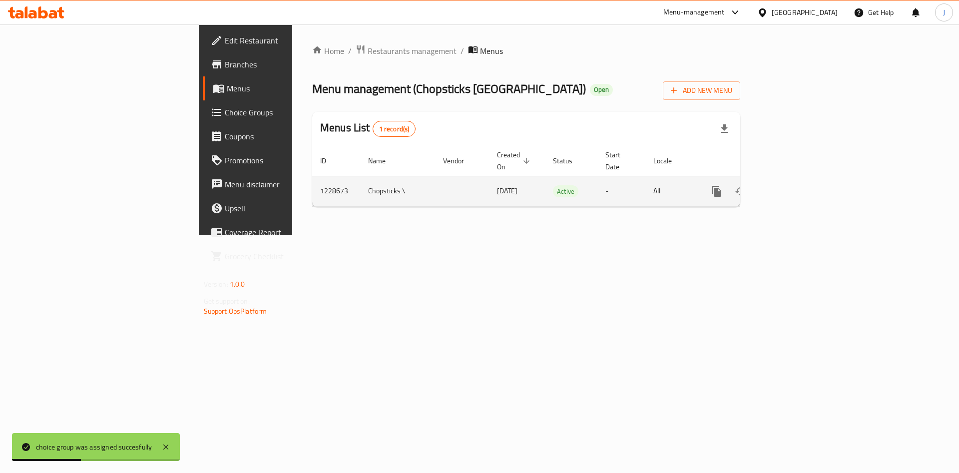
click at [794, 185] on icon "enhanced table" at bounding box center [788, 191] width 12 height 12
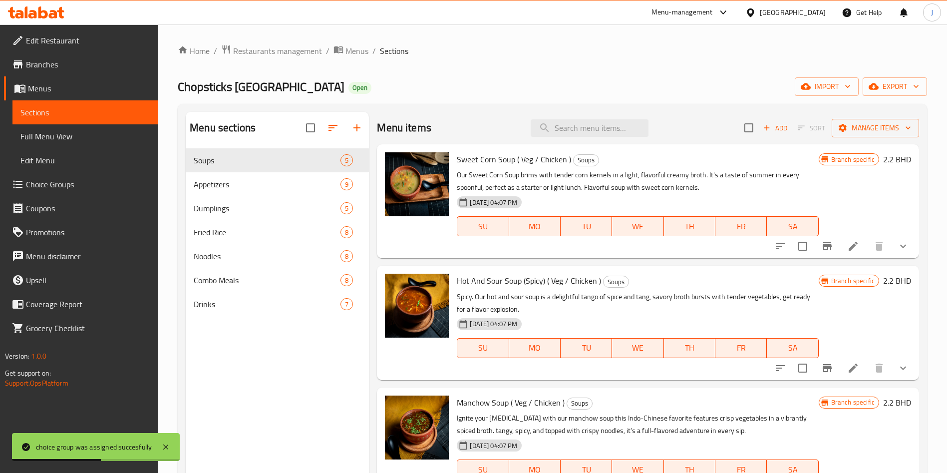
click at [42, 162] on span "Edit Menu" at bounding box center [85, 160] width 130 height 12
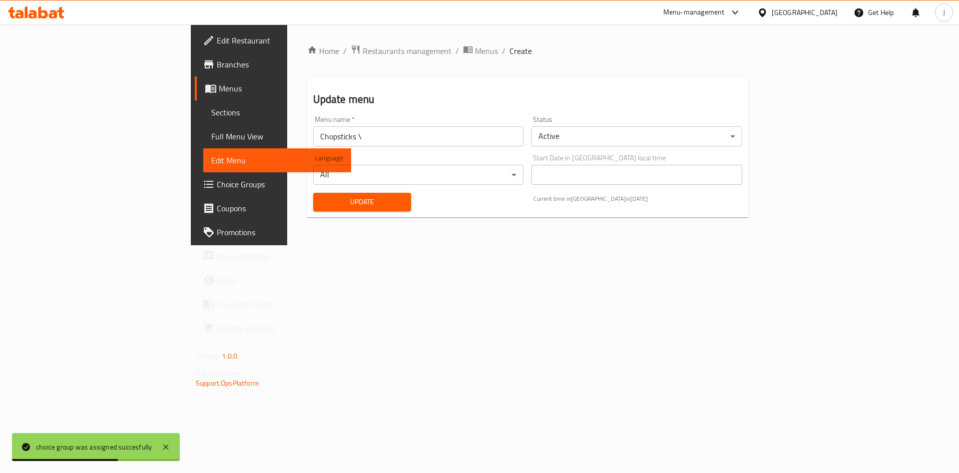
click at [321, 201] on span "Update" at bounding box center [362, 202] width 82 height 12
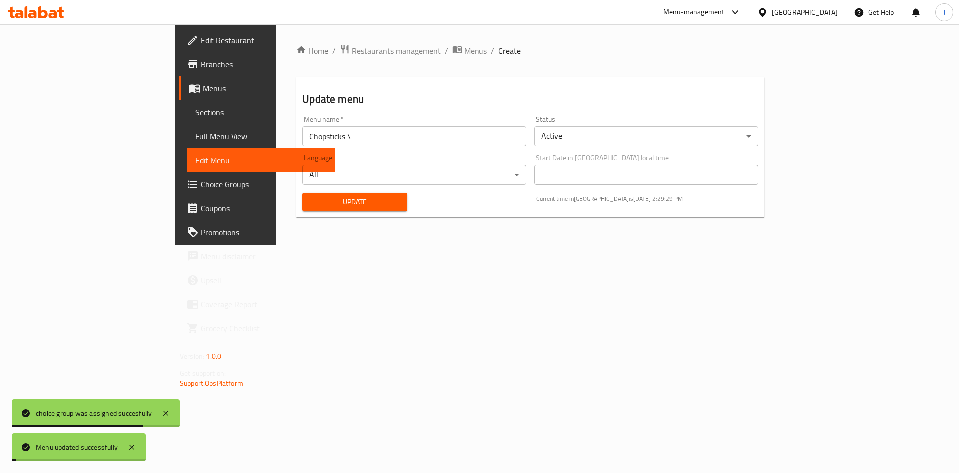
click at [310, 204] on span "Update" at bounding box center [354, 202] width 89 height 12
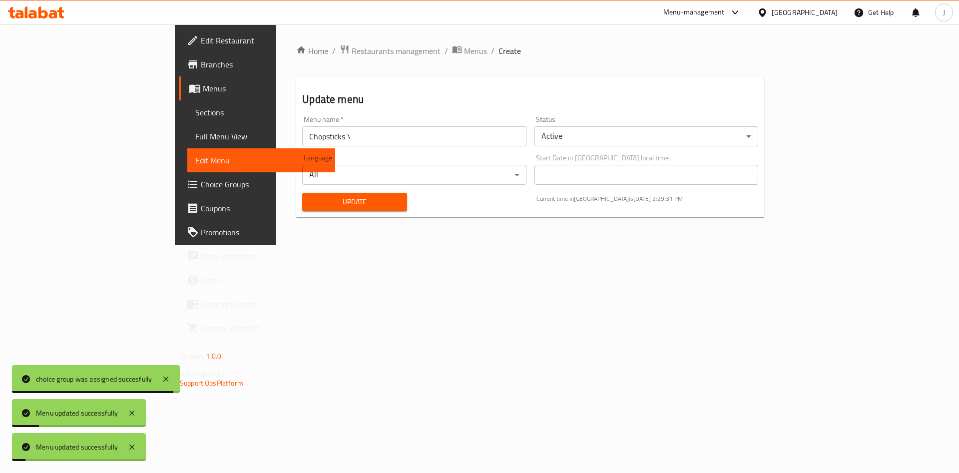
click at [310, 201] on span "Update" at bounding box center [354, 202] width 89 height 12
click at [195, 111] on span "Sections" at bounding box center [261, 112] width 132 height 12
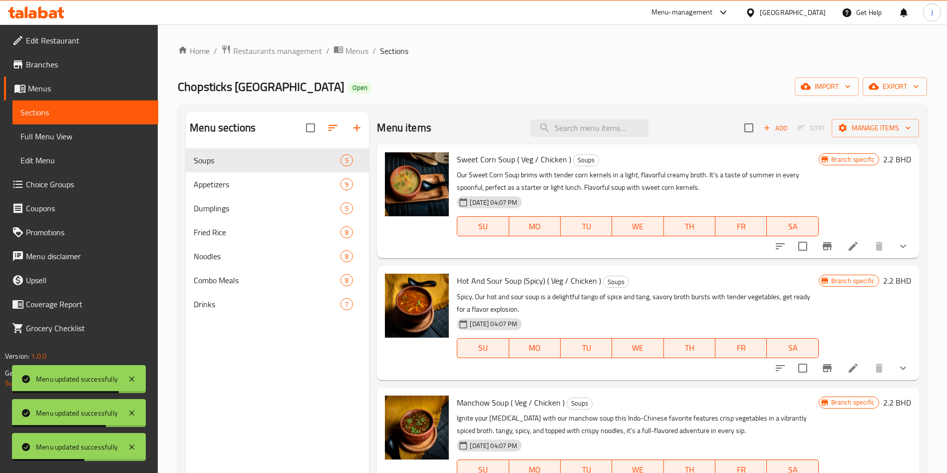
click at [63, 156] on span "Edit Menu" at bounding box center [85, 160] width 130 height 12
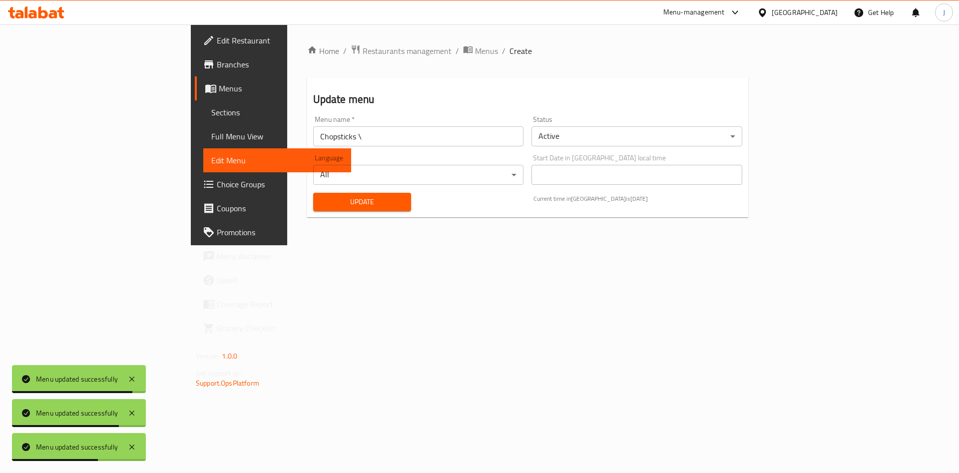
click at [217, 184] on span "Choice Groups" at bounding box center [280, 184] width 126 height 12
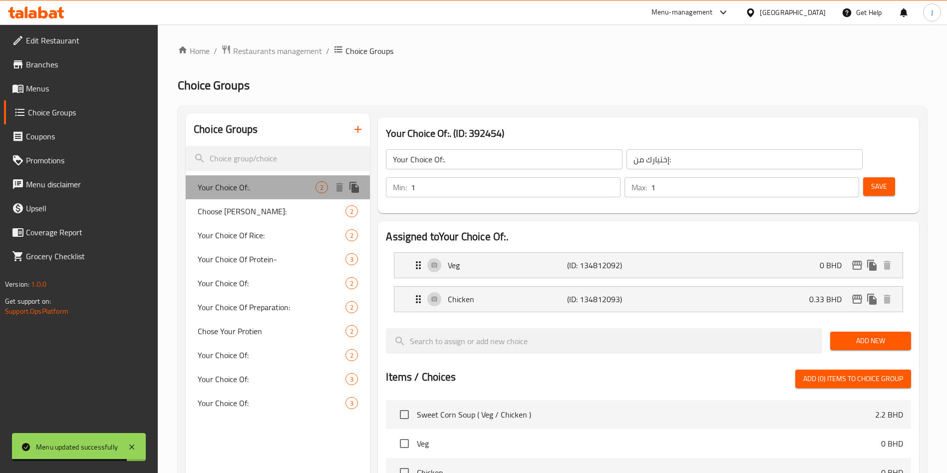
click at [275, 191] on span "Your Choice Of:." at bounding box center [257, 187] width 118 height 12
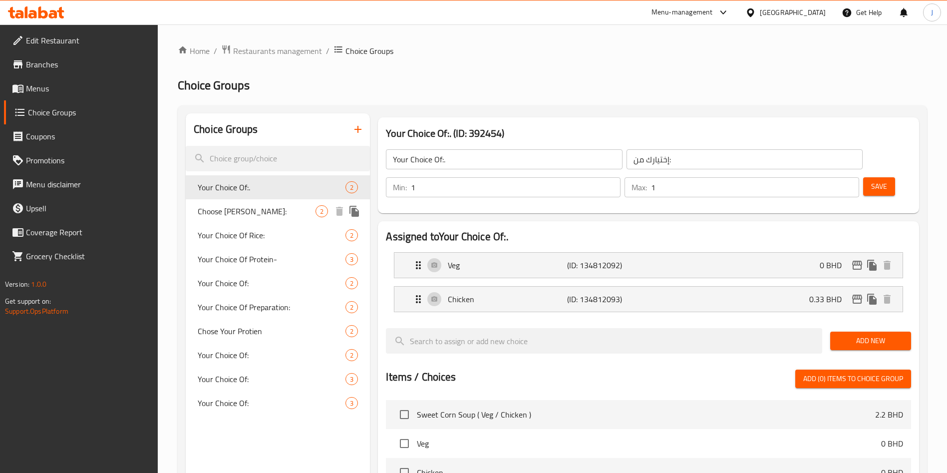
click at [274, 212] on span "Choose [PERSON_NAME]:" at bounding box center [257, 211] width 118 height 12
type input "Choose [PERSON_NAME]:"
type input "[PERSON_NAME]:"
type input "0"
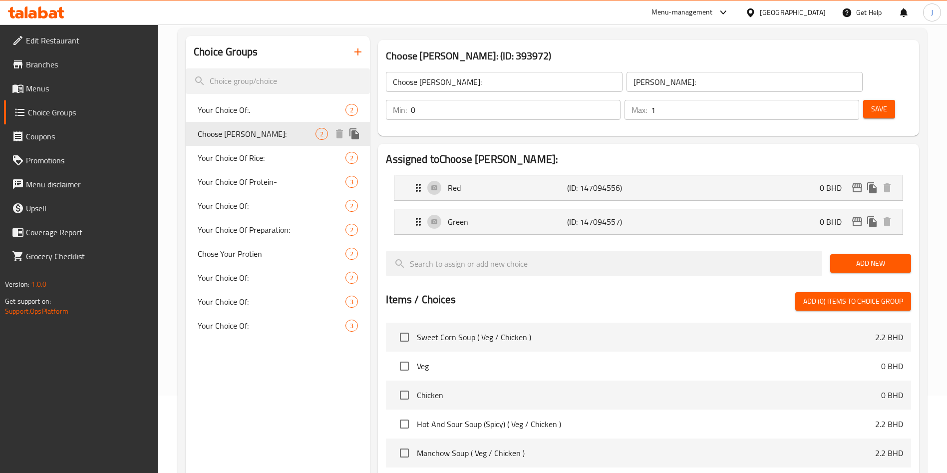
scroll to position [79, 0]
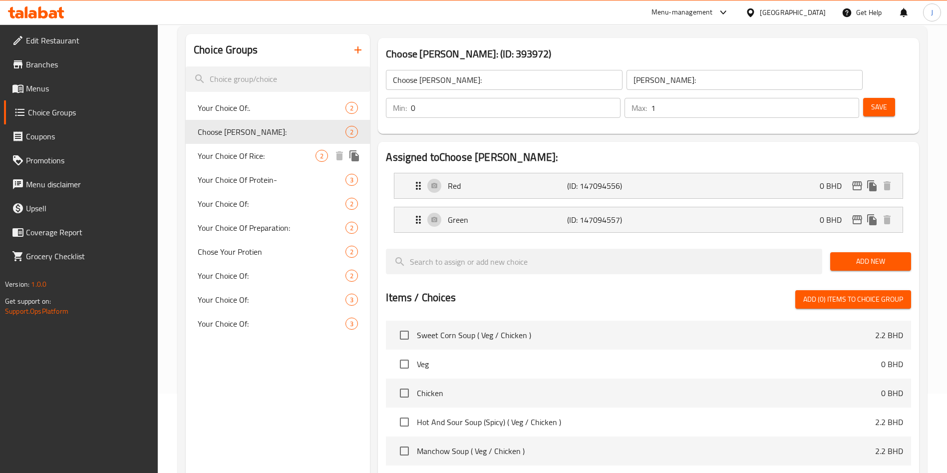
click at [263, 160] on span "Your Choice Of Rice:" at bounding box center [257, 156] width 118 height 12
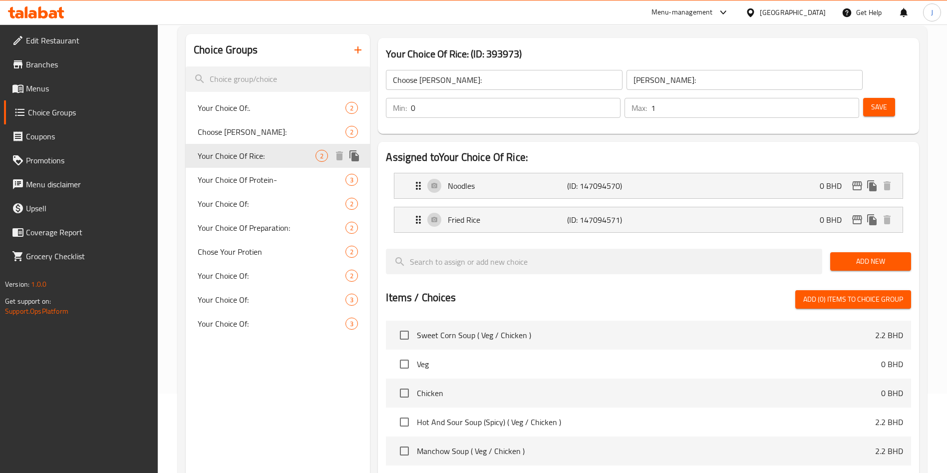
type input "Your Choice Of Rice:"
type input "اختيارك من الأرز:"
type input "1"
click at [267, 181] on span "Your Choice Of Protein-" at bounding box center [257, 180] width 118 height 12
type input "Your Choice Of Protein-"
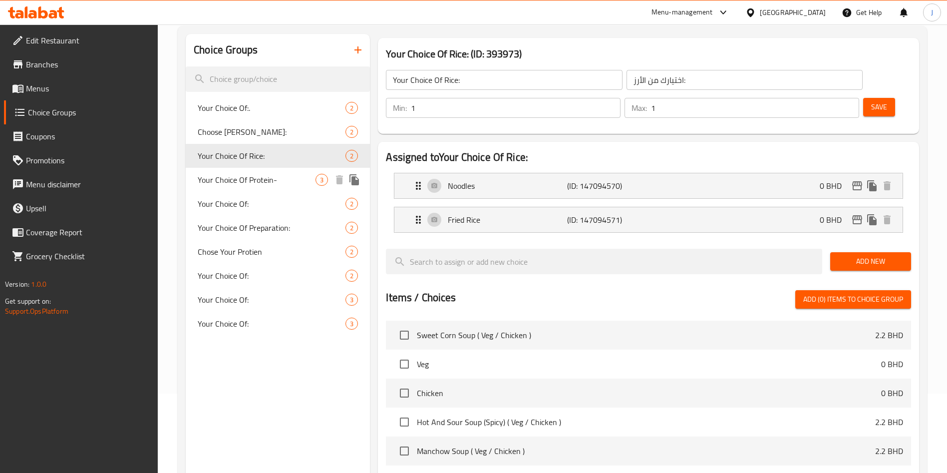
type input "اختيارك من البروتين"
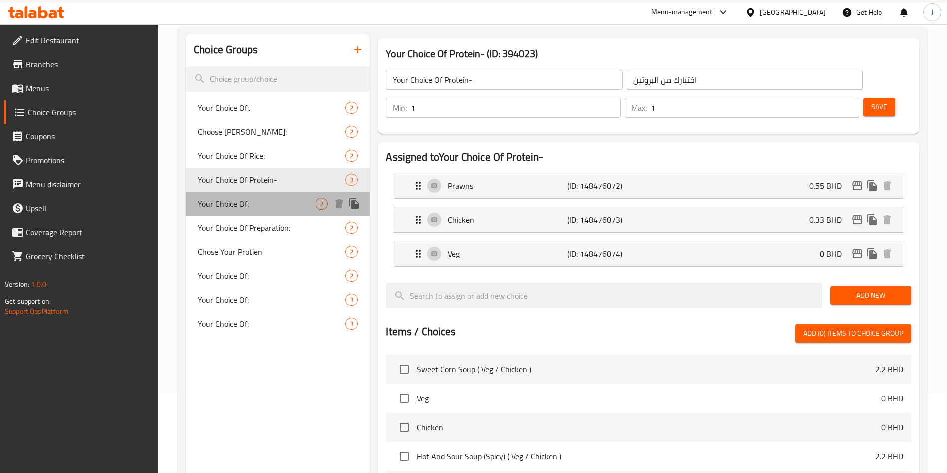
click at [253, 206] on span "Your Choice Of:" at bounding box center [257, 204] width 118 height 12
type input "Your Choice Of:"
type input "إختيارك من:"
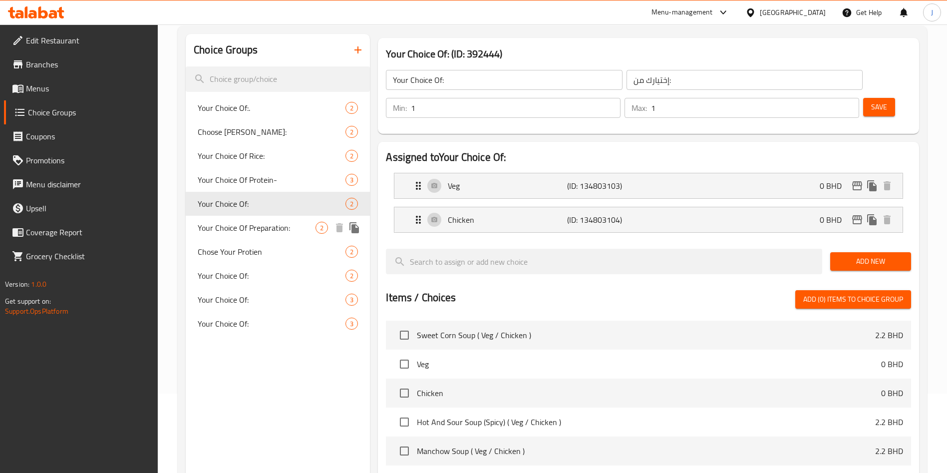
click at [257, 238] on div "Your Choice Of Preparation: 2" at bounding box center [278, 228] width 184 height 24
type input "Your Choice Of Preparation:"
type input "اختيارك للتحضير:"
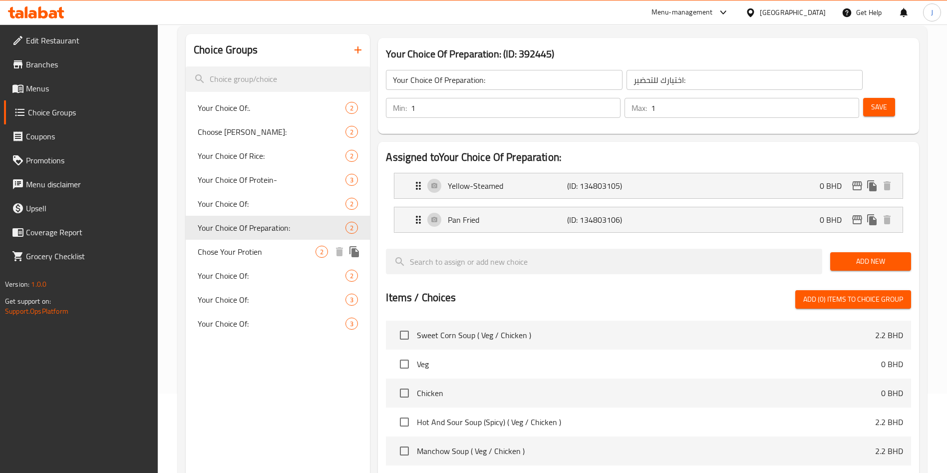
click at [258, 257] on span "Chose Your Protien" at bounding box center [257, 252] width 118 height 12
type input "Chose Your Protien"
type input "اختر [PERSON_NAME]"
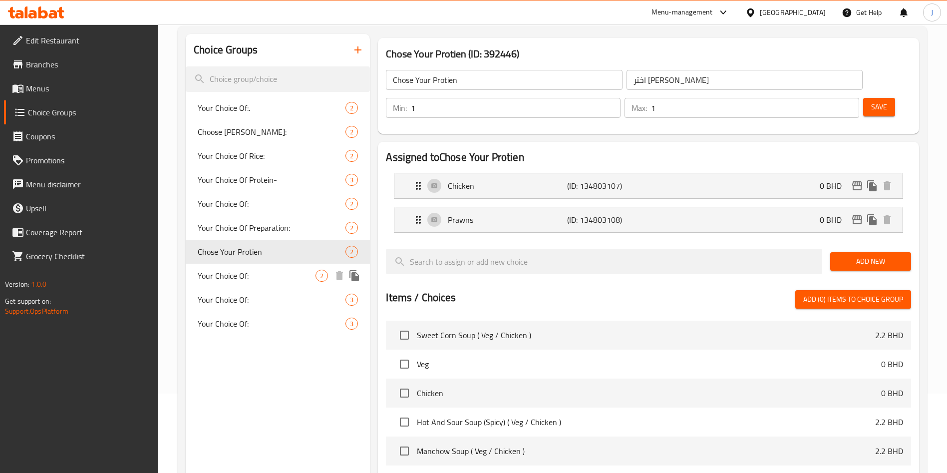
click at [257, 286] on div "Your Choice Of: 2" at bounding box center [278, 276] width 184 height 24
type input "Your Choice Of:"
type input "إختيارك من:"
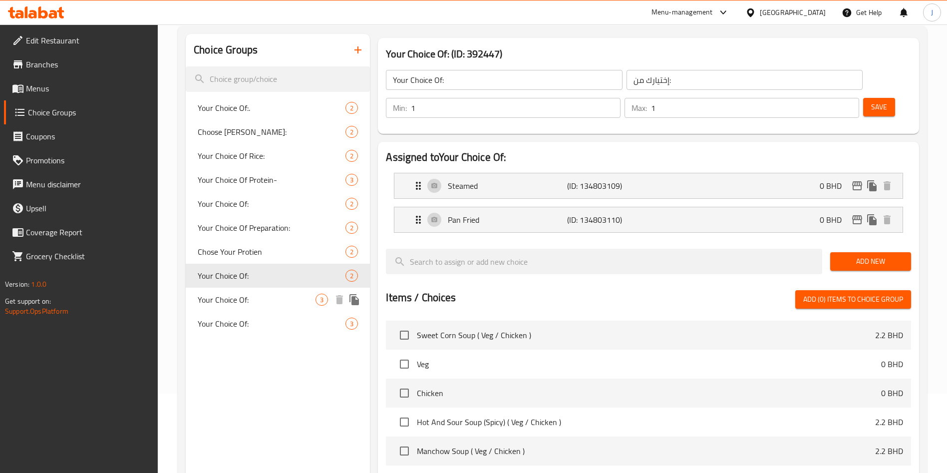
click at [266, 300] on span "Your Choice Of:" at bounding box center [257, 300] width 118 height 12
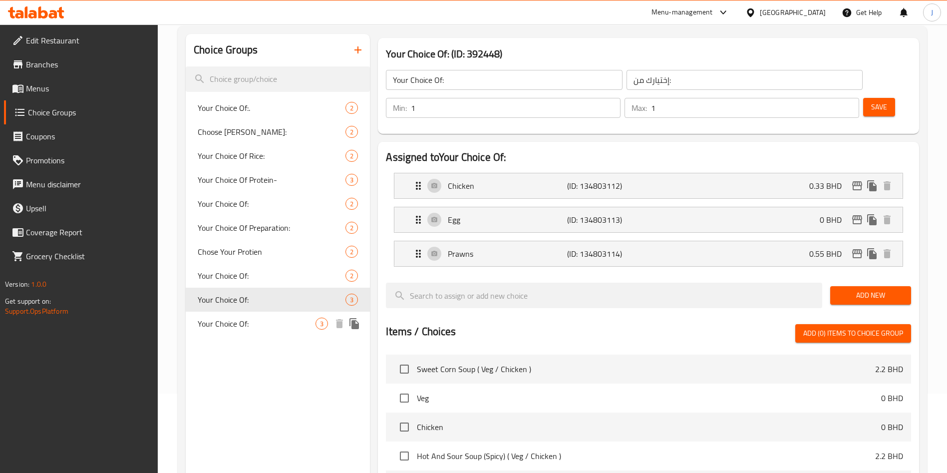
click at [272, 318] on span "Your Choice Of:" at bounding box center [257, 324] width 118 height 12
